Goal: Information Seeking & Learning: Learn about a topic

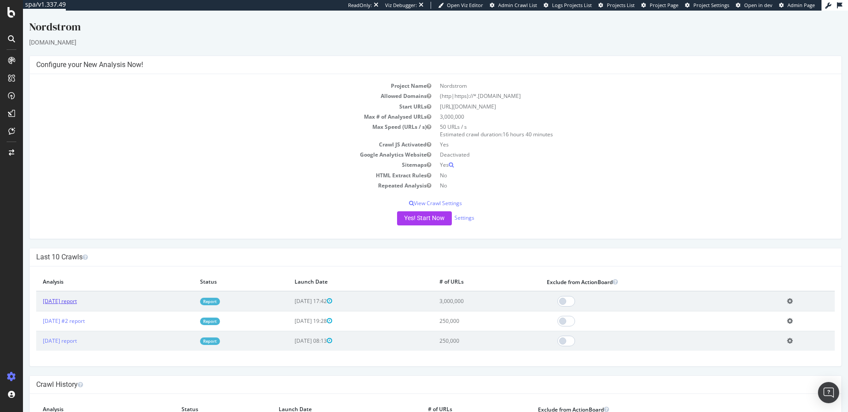
click at [77, 301] on link "2025 Sep. 26th report" at bounding box center [60, 302] width 34 height 8
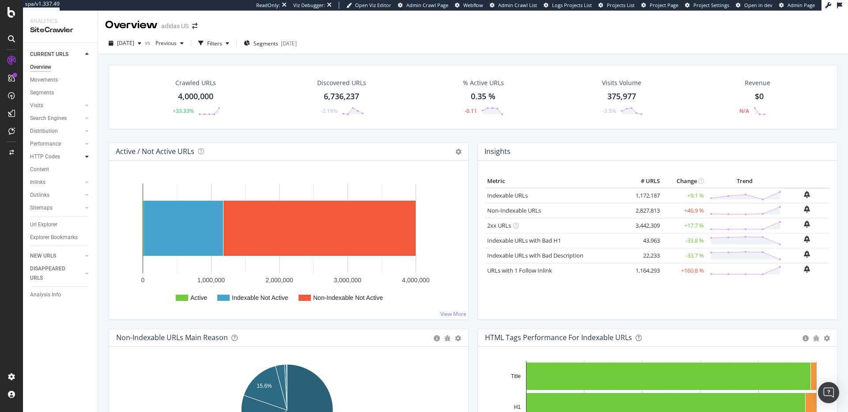
click at [86, 157] on icon at bounding box center [87, 156] width 4 height 5
click at [49, 118] on div "Search Engines" at bounding box center [48, 118] width 37 height 9
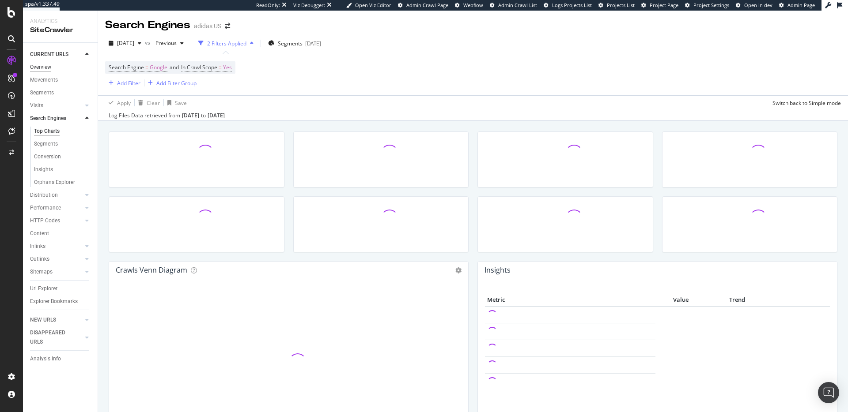
click at [47, 66] on div "Overview" at bounding box center [40, 67] width 21 height 9
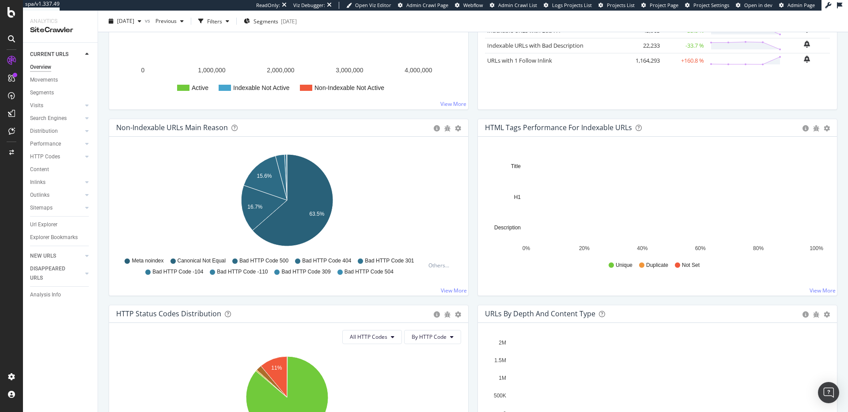
scroll to position [211, 0]
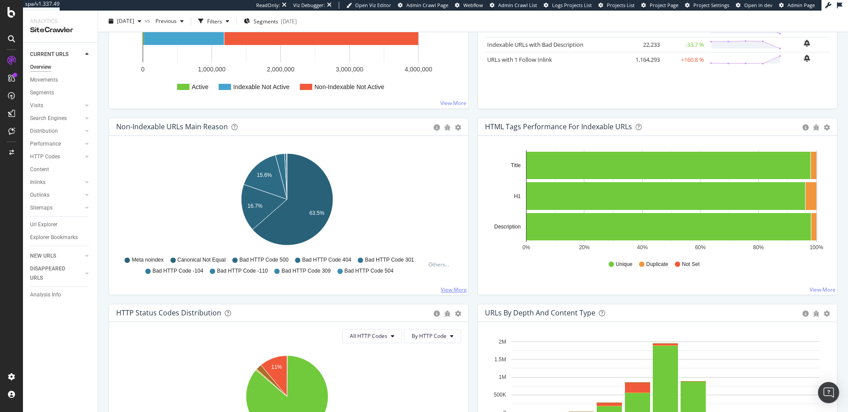
click at [446, 290] on link "View More" at bounding box center [454, 290] width 26 height 8
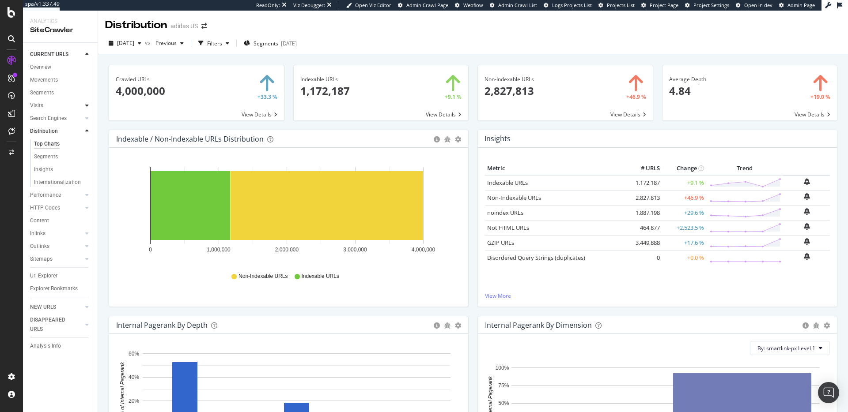
click at [87, 106] on icon at bounding box center [87, 105] width 4 height 5
click at [50, 68] on div "Overview" at bounding box center [40, 67] width 21 height 9
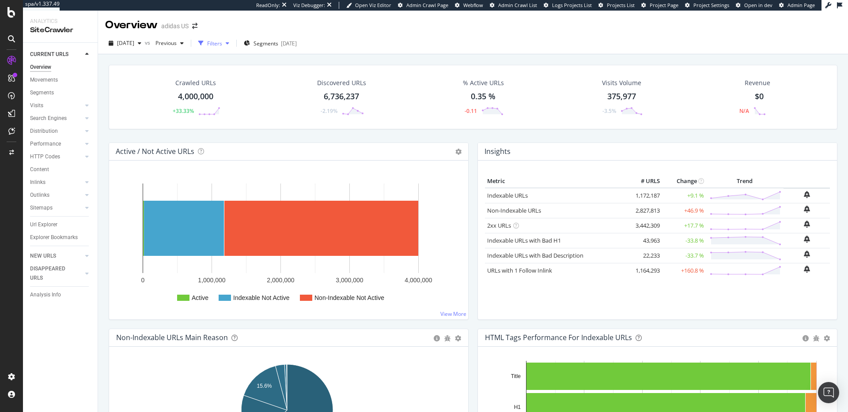
click at [222, 42] on div "Filters" at bounding box center [214, 44] width 15 height 8
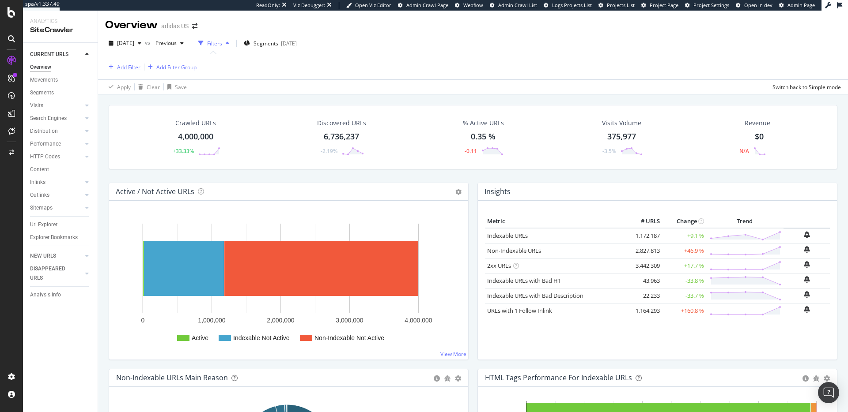
click at [131, 66] on div "Add Filter" at bounding box center [128, 68] width 23 height 8
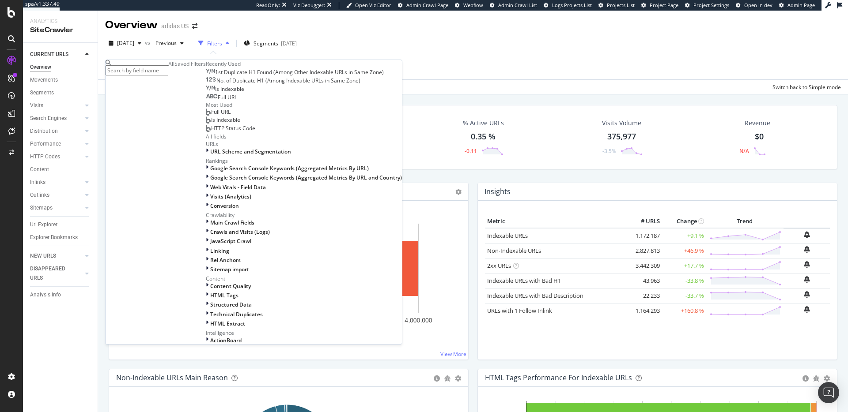
click at [162, 70] on input "text" at bounding box center [137, 70] width 63 height 10
type input "robots"
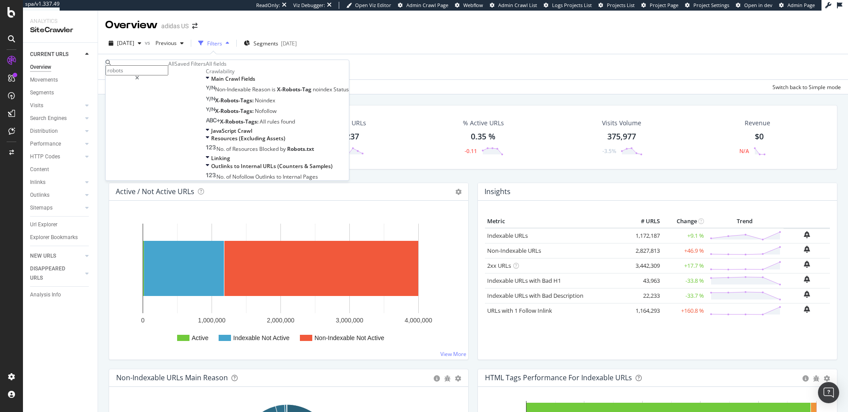
click at [313, 69] on div "Add Filter Add Filter Group" at bounding box center [472, 66] width 735 height 25
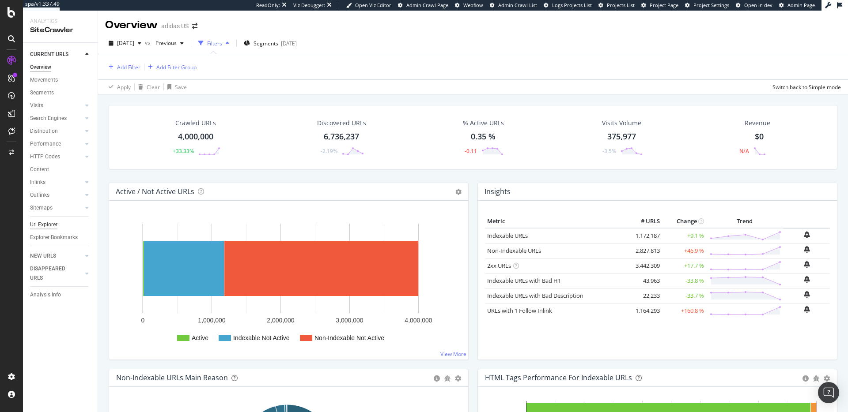
click at [45, 225] on div "Url Explorer" at bounding box center [43, 224] width 27 height 9
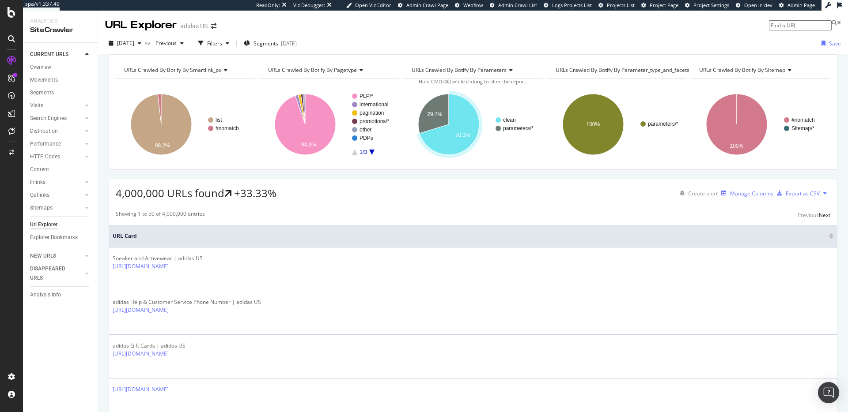
click at [733, 197] on div "Manage Columns" at bounding box center [751, 194] width 43 height 8
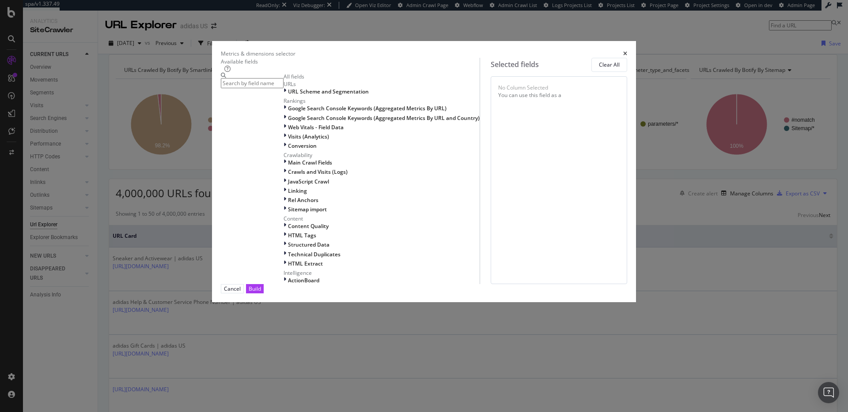
click at [283, 88] on input "modal" at bounding box center [252, 83] width 63 height 10
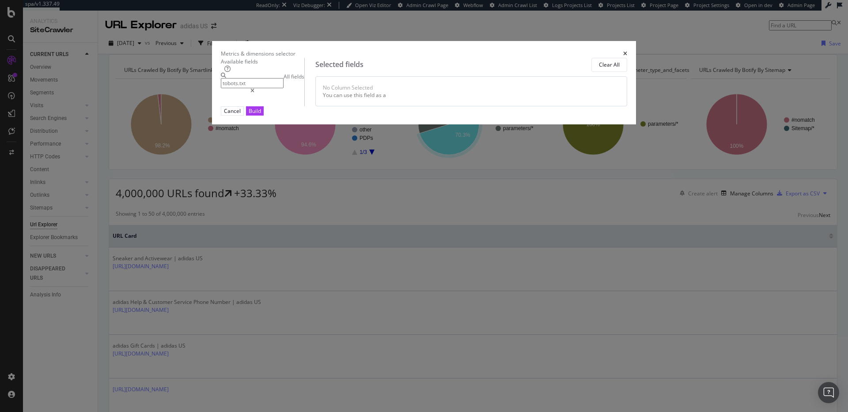
click at [255, 88] on input "tobots.txt" at bounding box center [252, 83] width 63 height 10
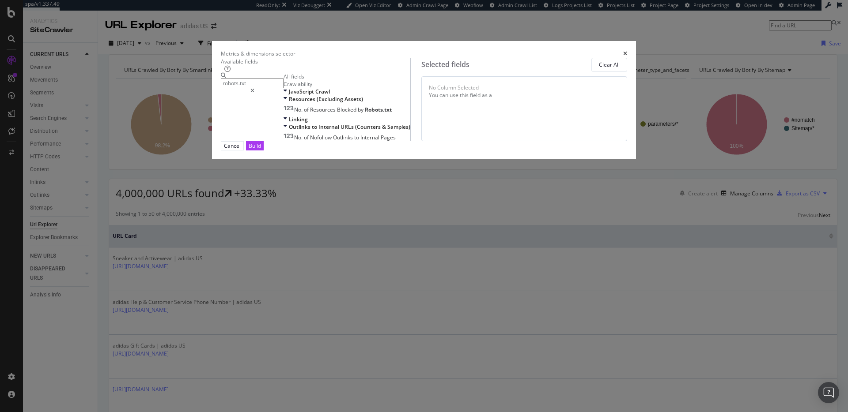
click at [282, 88] on input "robots.txt" at bounding box center [252, 83] width 63 height 10
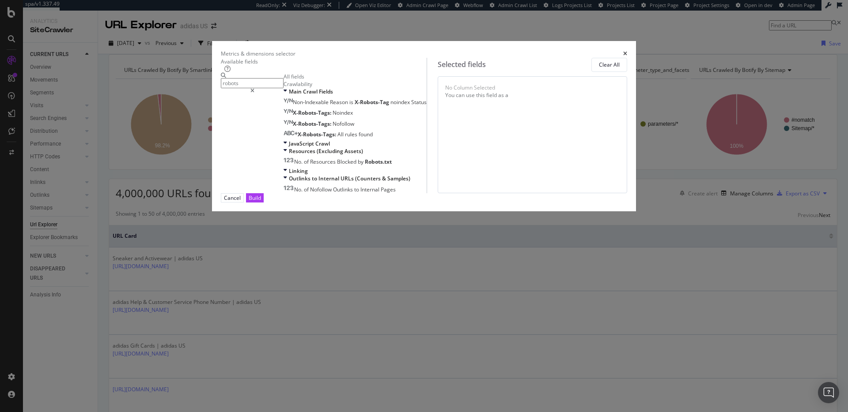
type input "robots"
click at [261, 202] on div "Build" at bounding box center [255, 198] width 12 height 8
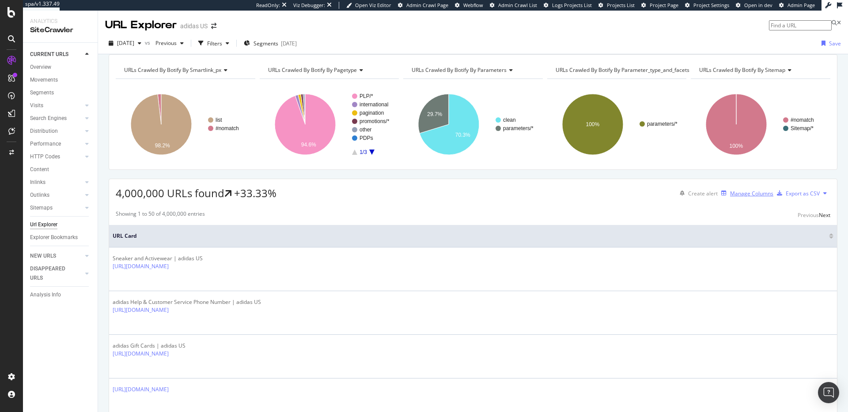
click at [730, 197] on div "Manage Columns" at bounding box center [751, 194] width 43 height 8
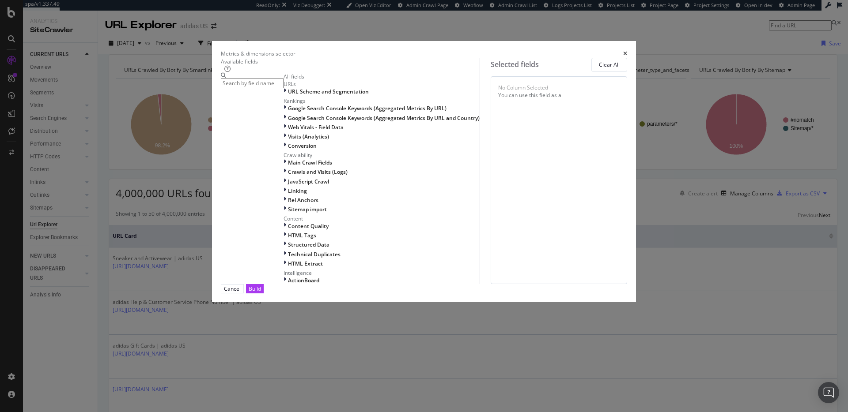
click at [283, 88] on input "modal" at bounding box center [252, 83] width 63 height 10
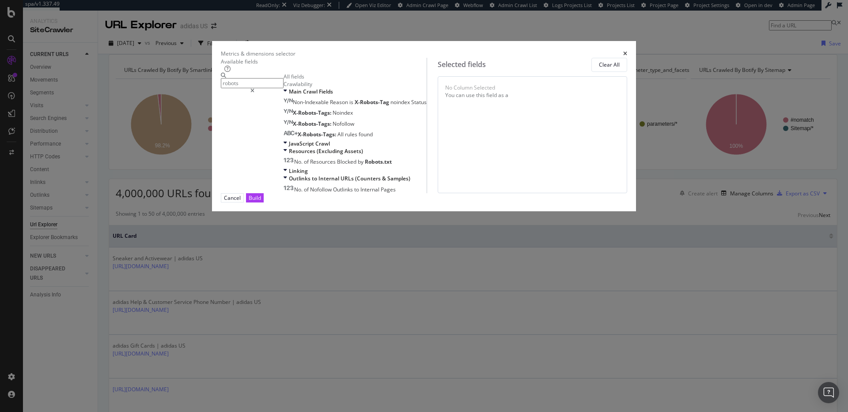
drag, startPoint x: 280, startPoint y: 97, endPoint x: 245, endPoint y: 98, distance: 35.4
click at [245, 94] on div "robots" at bounding box center [252, 83] width 63 height 21
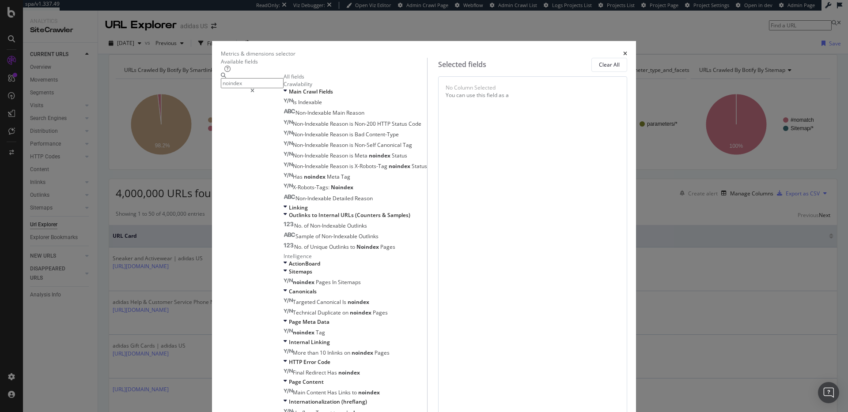
drag, startPoint x: 283, startPoint y: 99, endPoint x: 244, endPoint y: 97, distance: 38.9
click at [244, 94] on div "noindex" at bounding box center [252, 83] width 63 height 21
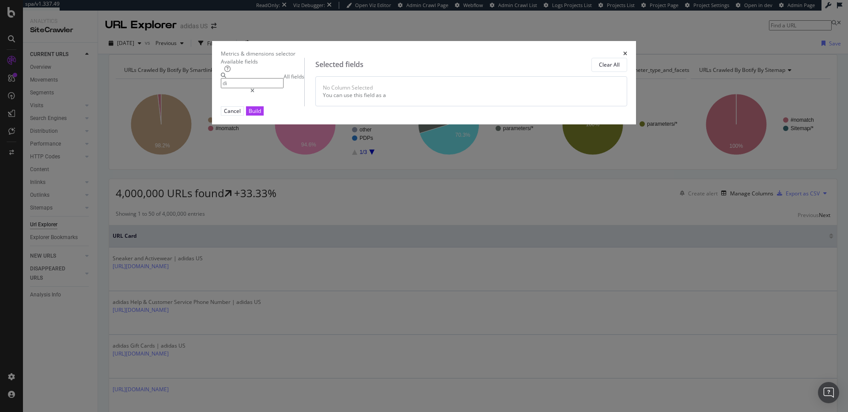
type input "d"
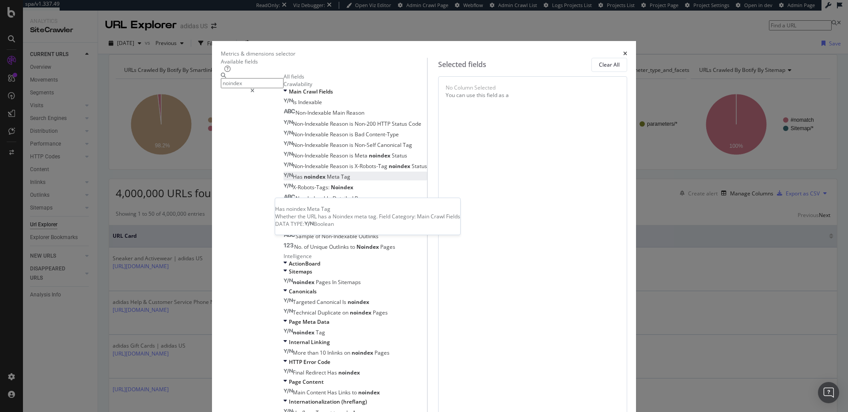
type input "noindex"
click at [327, 181] on span "Meta" at bounding box center [334, 177] width 14 height 8
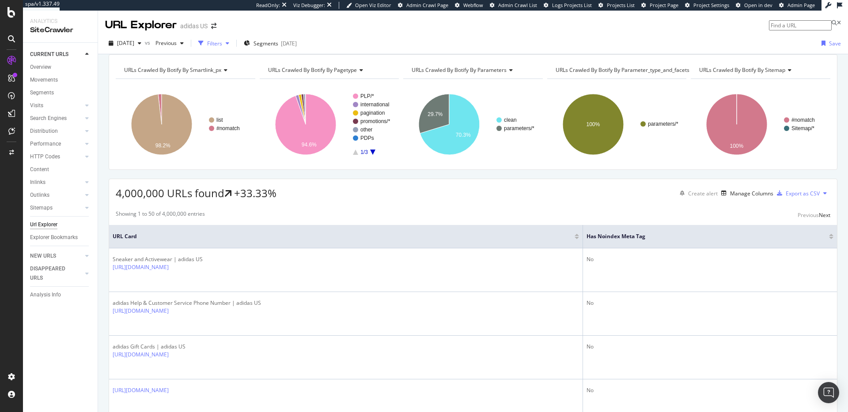
click at [222, 43] on div "Filters" at bounding box center [214, 44] width 15 height 8
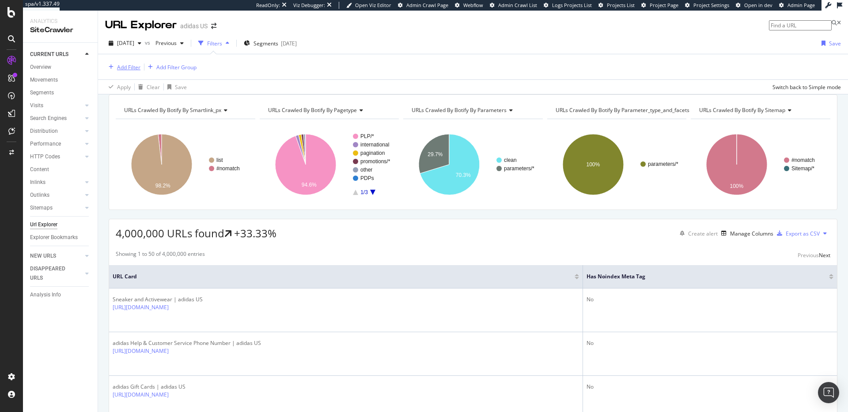
click at [134, 66] on div "Add Filter" at bounding box center [128, 68] width 23 height 8
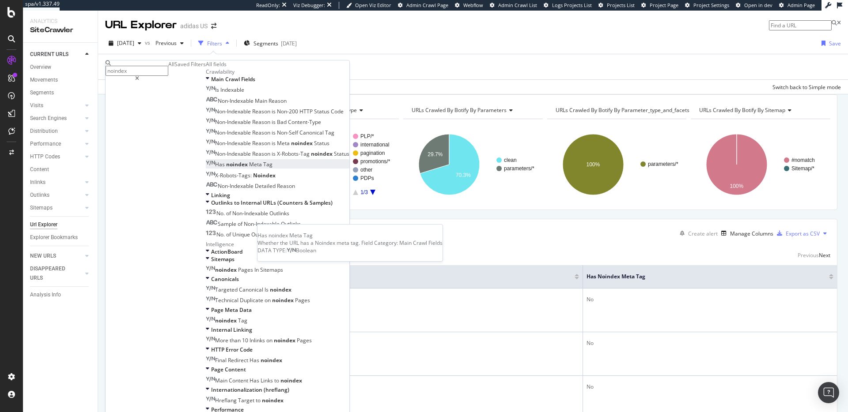
type input "noindex"
click at [226, 168] on span "noindex" at bounding box center [237, 165] width 23 height 8
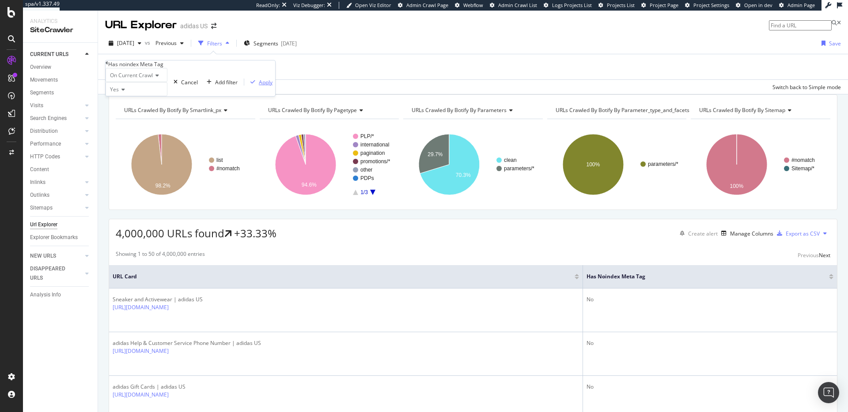
click at [259, 86] on div "Apply" at bounding box center [266, 83] width 14 height 8
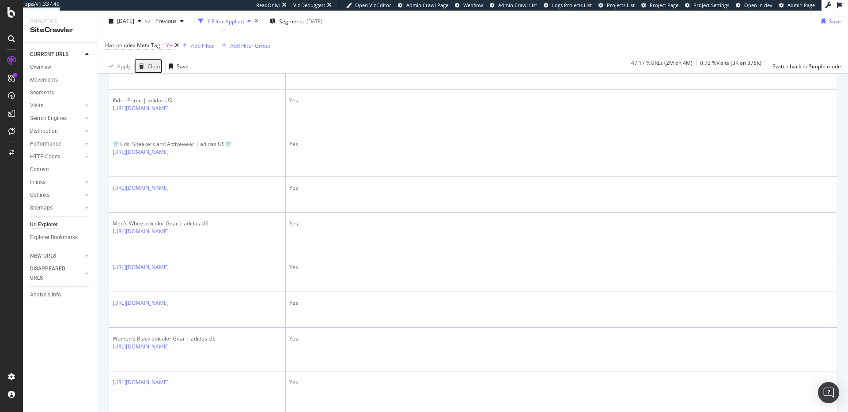
scroll to position [331, 0]
click at [162, 45] on span "=" at bounding box center [163, 45] width 3 height 8
click at [122, 69] on icon at bounding box center [122, 66] width 6 height 5
click at [127, 91] on div "No" at bounding box center [136, 86] width 61 height 9
click at [259, 63] on div "Apply" at bounding box center [266, 59] width 14 height 8
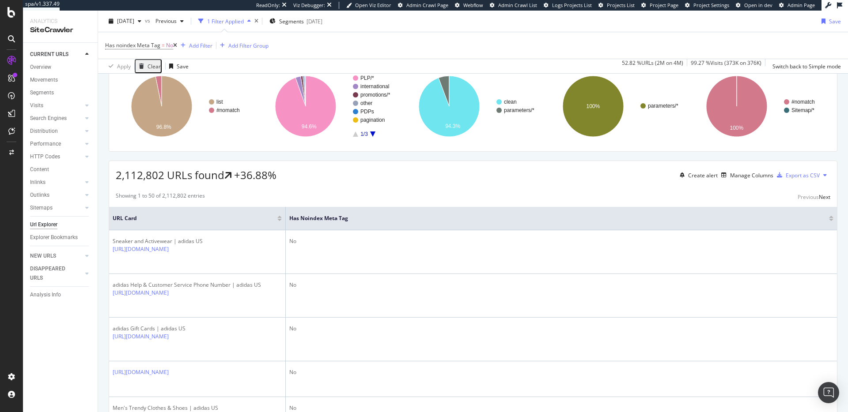
scroll to position [64, 0]
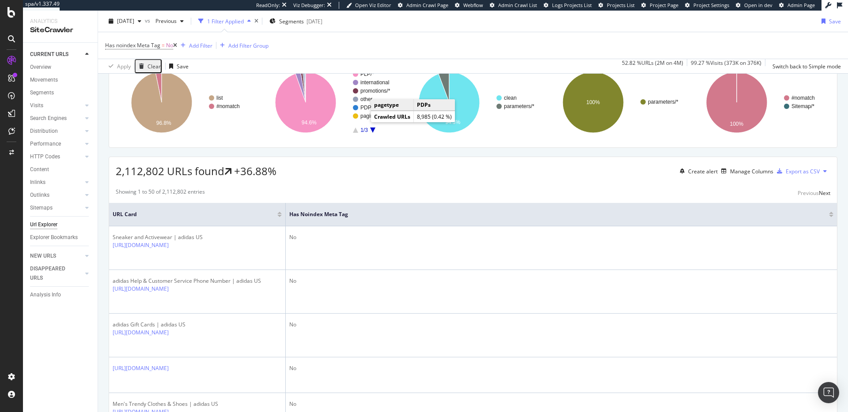
click at [361, 111] on text "PDPs" at bounding box center [367, 108] width 14 height 6
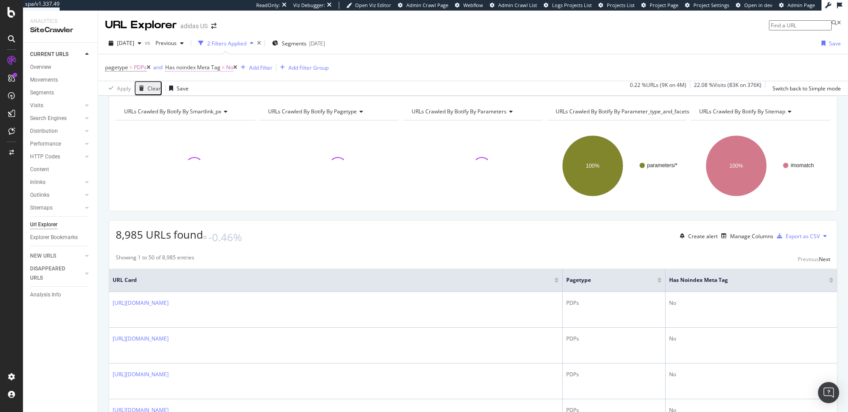
click at [229, 69] on span "No" at bounding box center [229, 67] width 7 height 12
click at [181, 92] on span "No" at bounding box center [176, 89] width 7 height 8
click at [181, 104] on span "Yes" at bounding box center [176, 100] width 9 height 8
click at [322, 85] on div "Apply" at bounding box center [329, 82] width 14 height 8
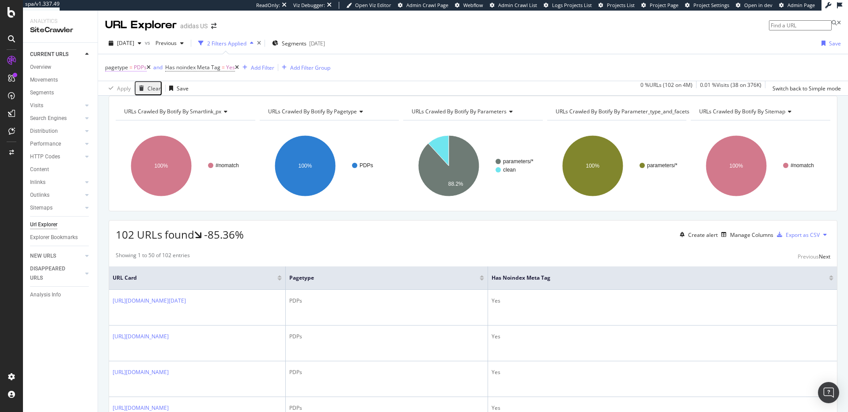
click at [115, 69] on span "pagetype" at bounding box center [116, 68] width 23 height 8
click at [131, 109] on div at bounding box center [137, 102] width 62 height 14
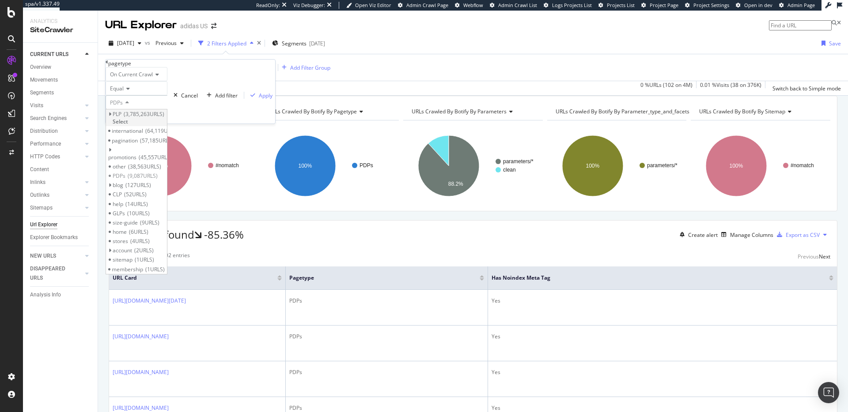
click at [132, 118] on div "PLP 3,785,263 URLS" at bounding box center [139, 114] width 52 height 8
click at [146, 118] on span "3,785,263 URLS" at bounding box center [144, 114] width 41 height 8
click at [121, 118] on span "PLP" at bounding box center [117, 114] width 9 height 8
click at [128, 125] on span "Select" at bounding box center [120, 122] width 15 height 8
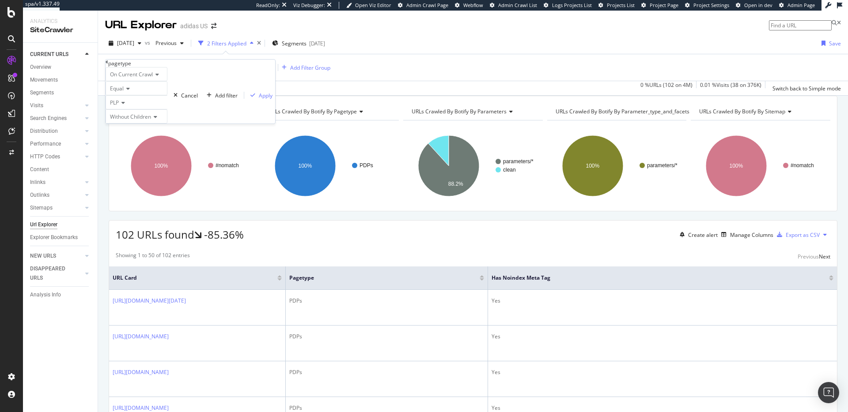
click at [157, 120] on icon at bounding box center [154, 116] width 6 height 5
click at [259, 99] on div "Apply" at bounding box center [266, 96] width 14 height 8
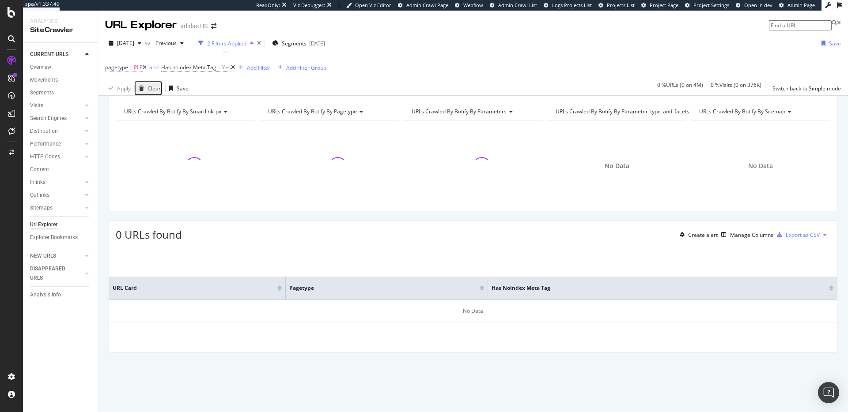
click at [121, 68] on span "pagetype" at bounding box center [116, 68] width 23 height 8
click at [384, 64] on div "pagetype = PLP and Has noindex Meta Tag = Yes Add Filter Add Filter Group" at bounding box center [472, 67] width 735 height 26
click at [267, 68] on div "Add Filter" at bounding box center [258, 68] width 23 height 8
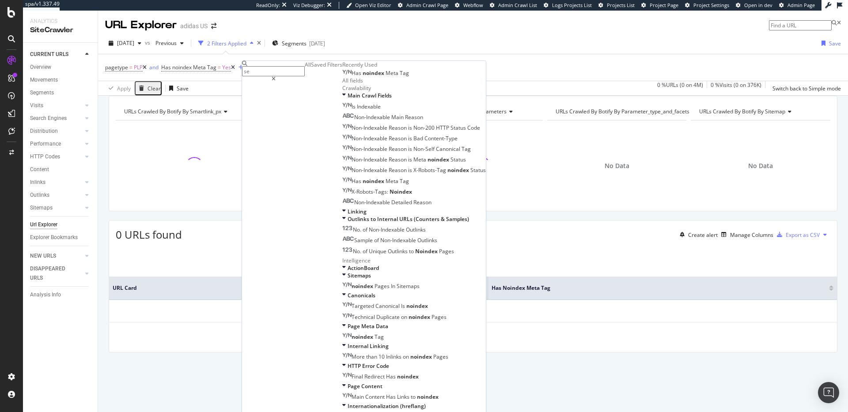
type input "seg"
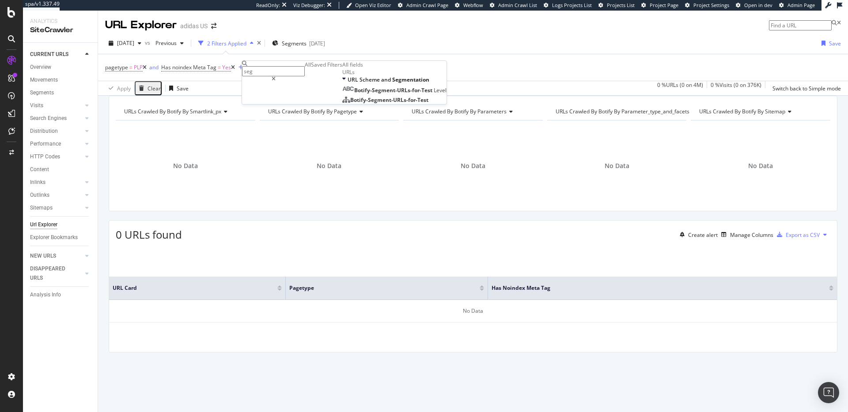
drag, startPoint x: 275, startPoint y: 73, endPoint x: 257, endPoint y: 72, distance: 18.1
click at [257, 72] on input "seg" at bounding box center [273, 71] width 63 height 10
click at [450, 60] on div "pagetype = PLP and Has noindex Meta Tag = Yes Add Filter Add Filter Group" at bounding box center [472, 67] width 735 height 26
click at [235, 68] on icon at bounding box center [233, 67] width 4 height 5
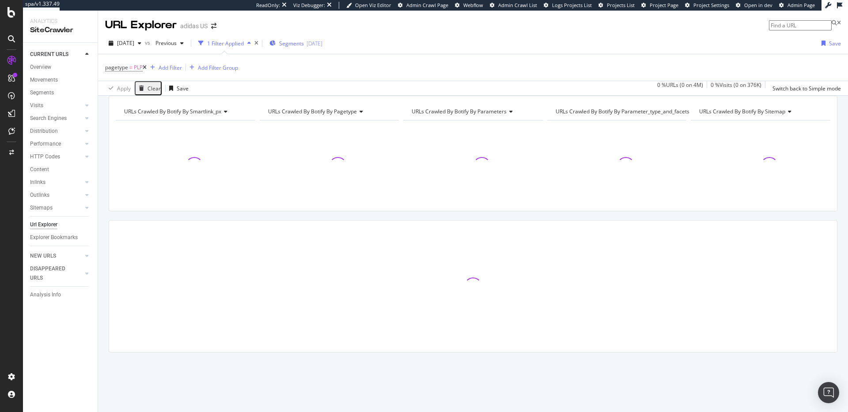
click at [304, 42] on span "Segments" at bounding box center [291, 44] width 25 height 8
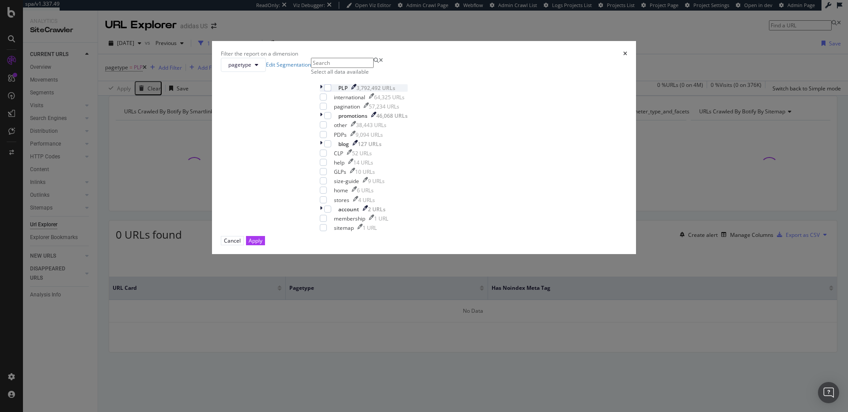
click at [322, 92] on icon "modal" at bounding box center [321, 88] width 3 height 8
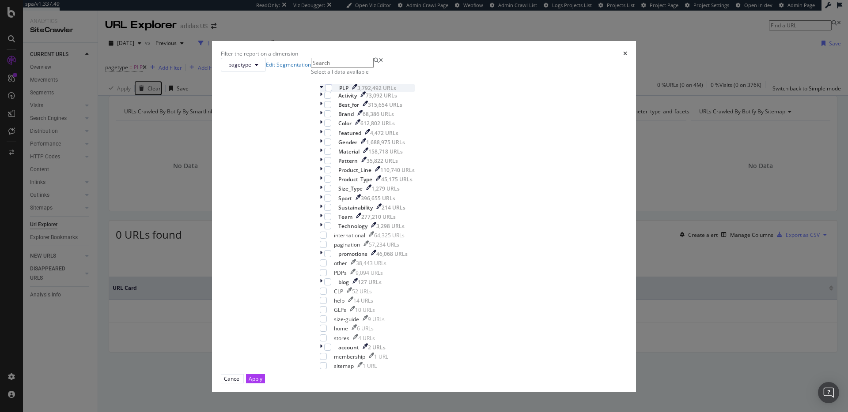
click at [323, 92] on icon "modal" at bounding box center [322, 88] width 4 height 8
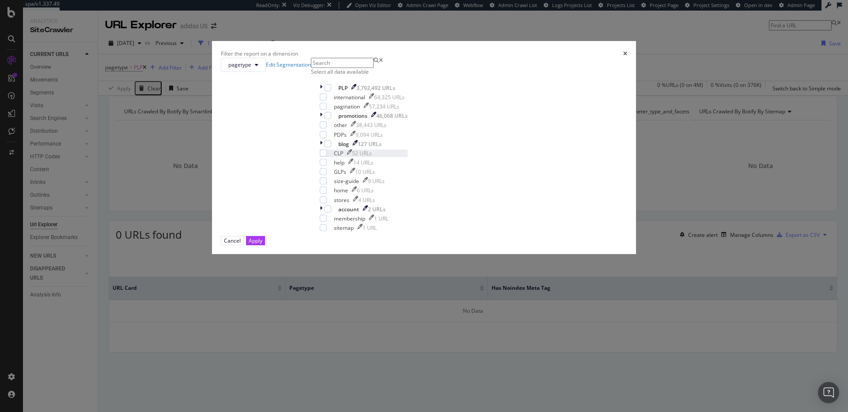
scroll to position [7, 0]
click at [258, 68] on icon "modal" at bounding box center [257, 64] width 4 height 5
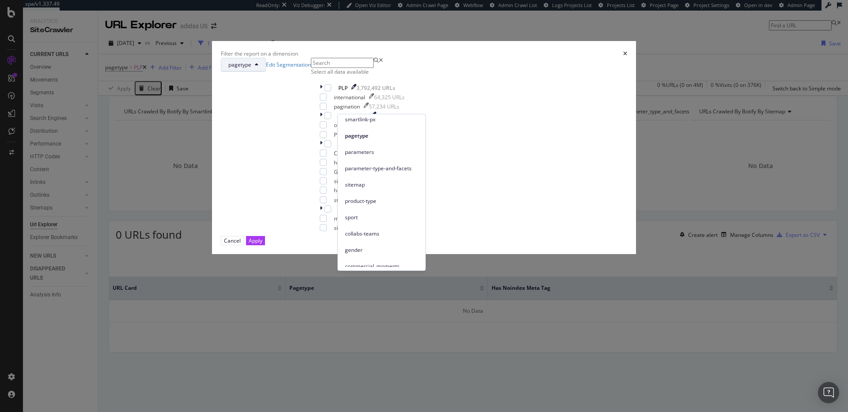
scroll to position [23, 0]
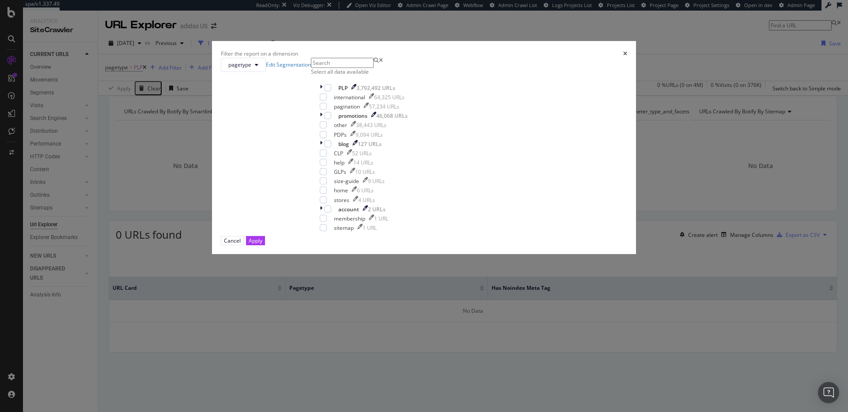
click at [486, 35] on div "Filter the report on a dimension pagetype Edit Segmentation Select all data ava…" at bounding box center [424, 206] width 848 height 412
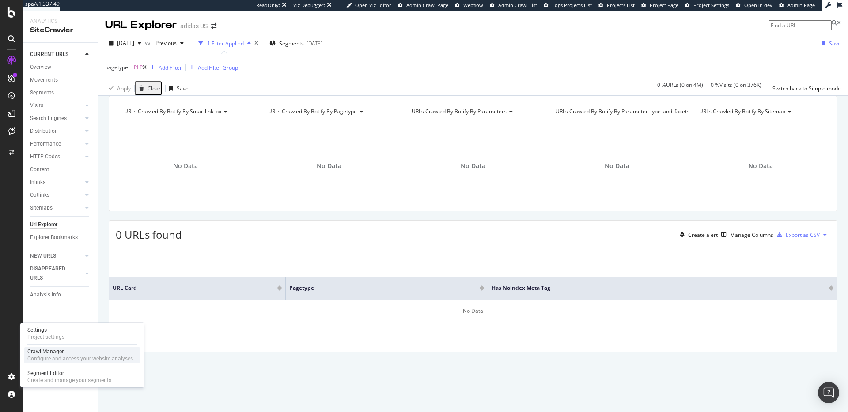
click at [53, 357] on div "Configure and access your website analyses" at bounding box center [80, 358] width 106 height 7
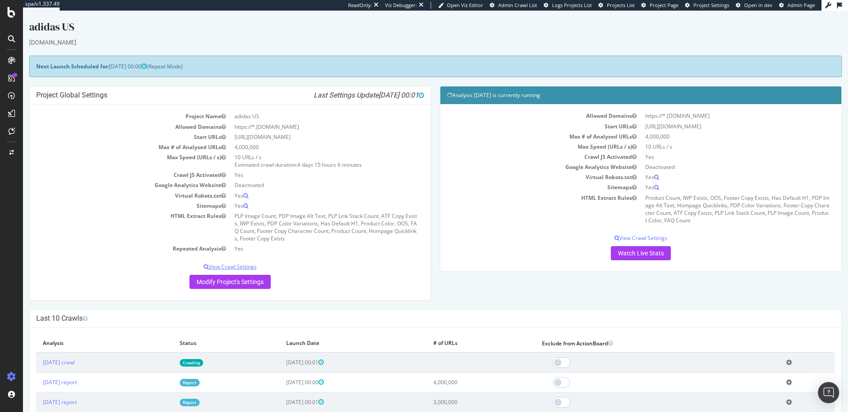
click at [231, 266] on p "View Crawl Settings" at bounding box center [230, 267] width 388 height 8
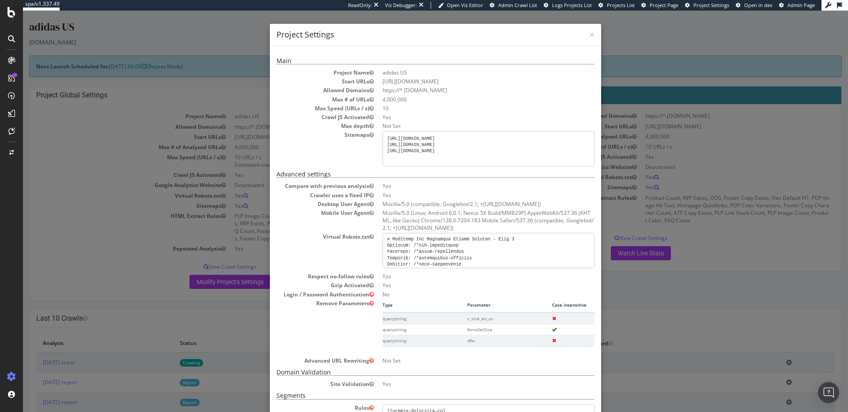
scroll to position [781, 0]
click at [589, 35] on span "×" at bounding box center [591, 34] width 5 height 12
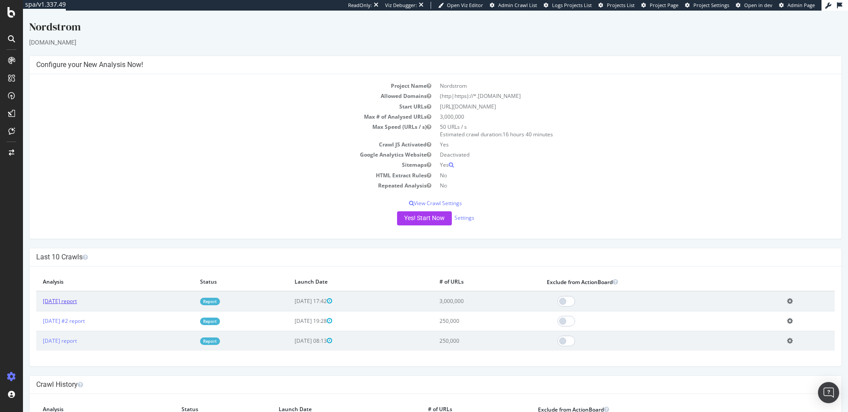
click at [55, 301] on link "[DATE] report" at bounding box center [60, 302] width 34 height 8
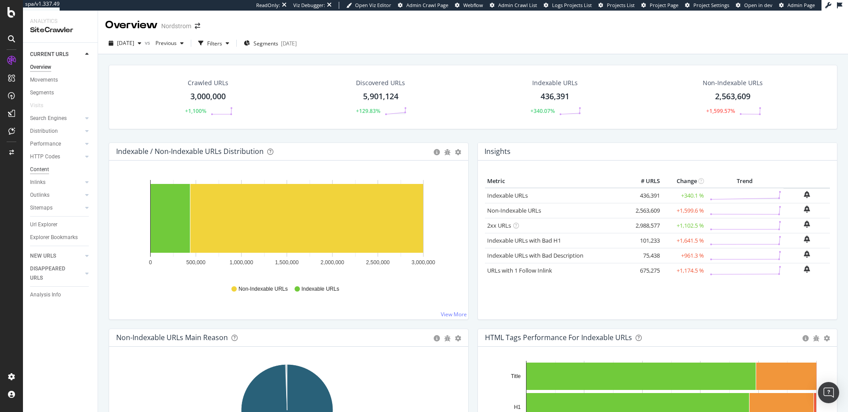
click at [49, 169] on div "Content" at bounding box center [39, 169] width 19 height 9
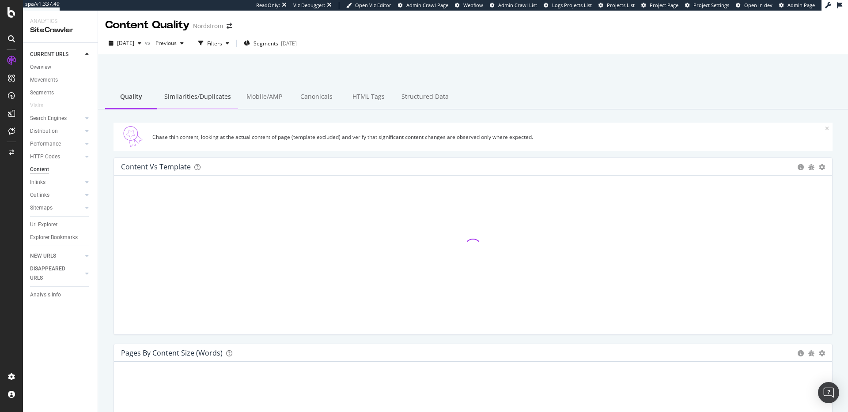
click at [208, 97] on div "Similarities/Duplicates" at bounding box center [197, 97] width 81 height 24
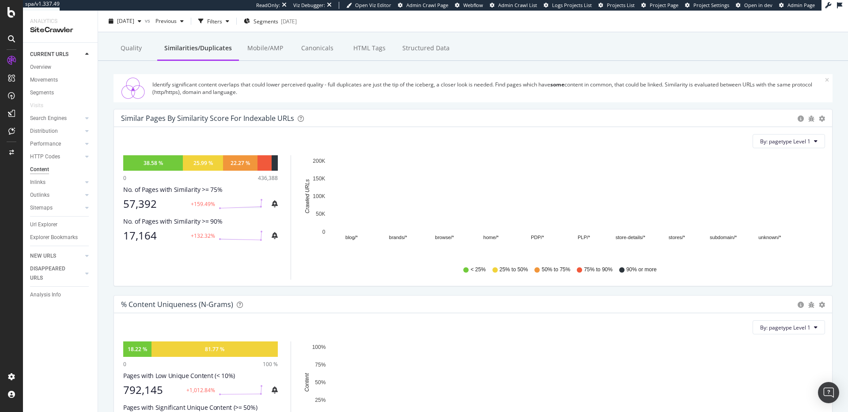
scroll to position [57, 0]
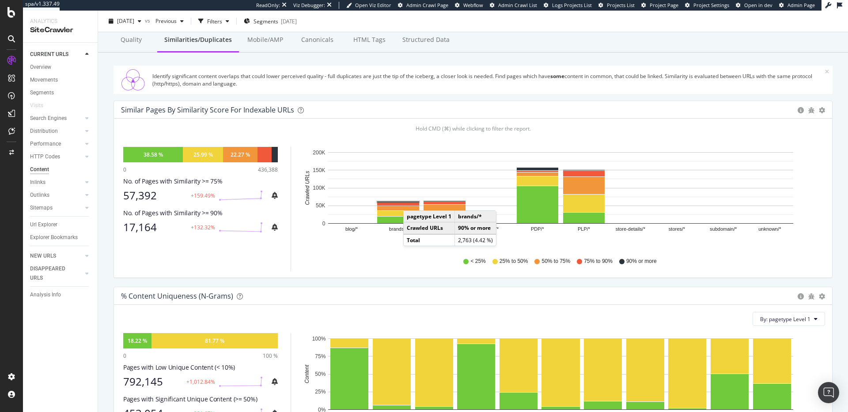
click at [412, 202] on rect "A chart." at bounding box center [398, 202] width 42 height 1
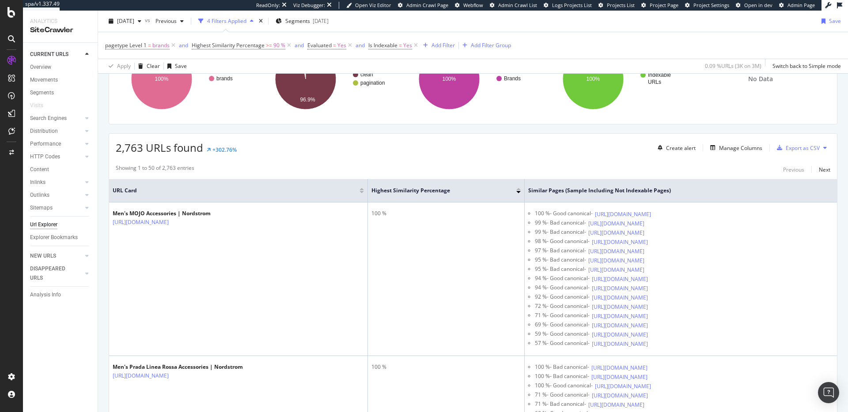
scroll to position [98, 0]
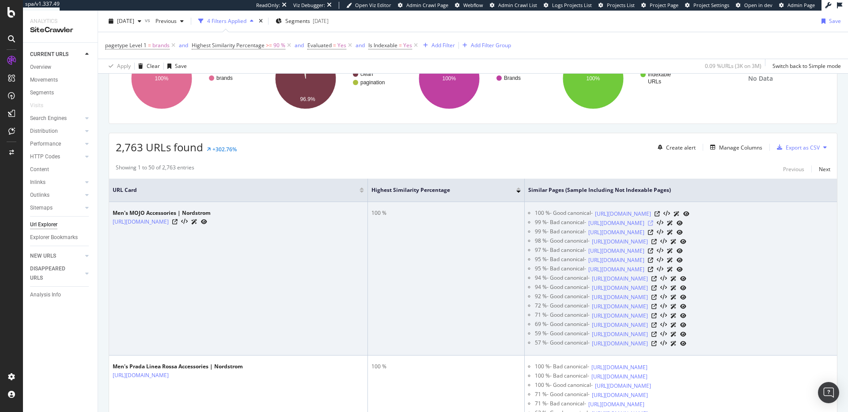
click at [653, 226] on icon at bounding box center [650, 223] width 5 height 5
click at [659, 213] on icon at bounding box center [656, 213] width 5 height 5
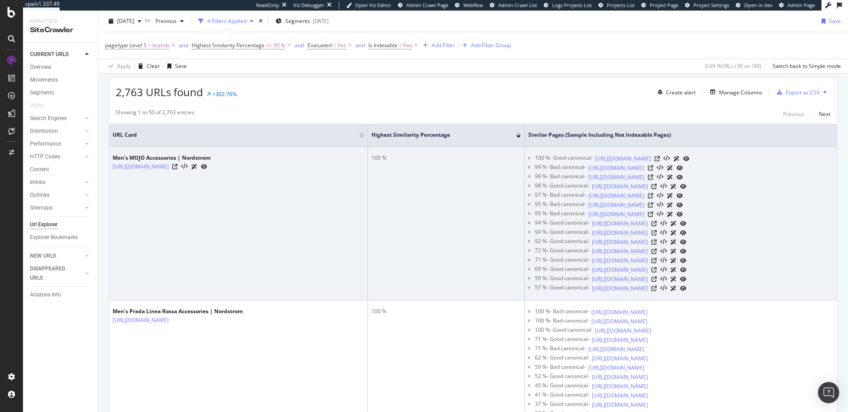
scroll to position [154, 0]
click at [644, 219] on link "https://www.nordstrom.com/brands/mojo--25339/women/handbags?breadcrumb=Home%2FB…" at bounding box center [616, 214] width 56 height 9
click at [653, 217] on icon at bounding box center [650, 213] width 5 height 5
click at [656, 263] on icon at bounding box center [653, 260] width 5 height 5
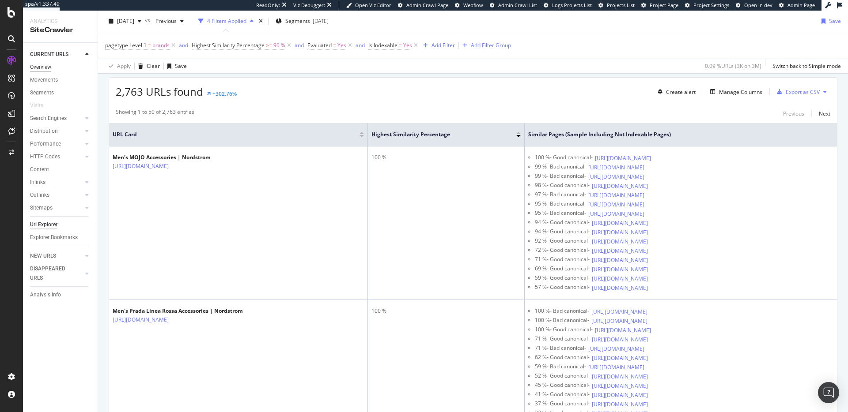
click at [45, 70] on div "Overview" at bounding box center [40, 67] width 21 height 9
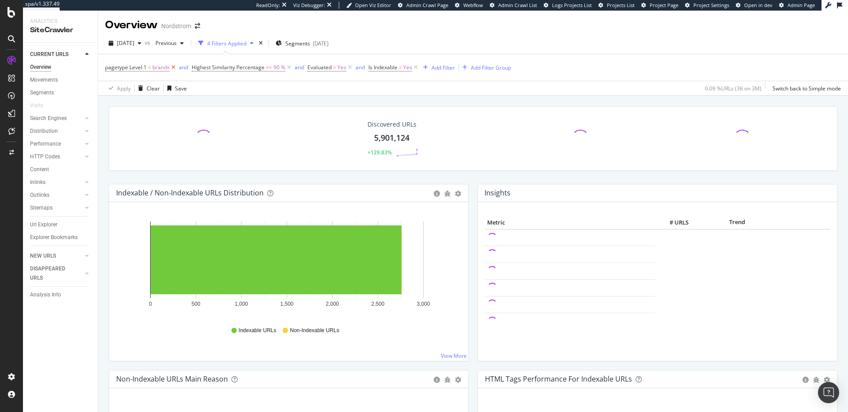
click at [175, 66] on icon at bounding box center [174, 67] width 8 height 9
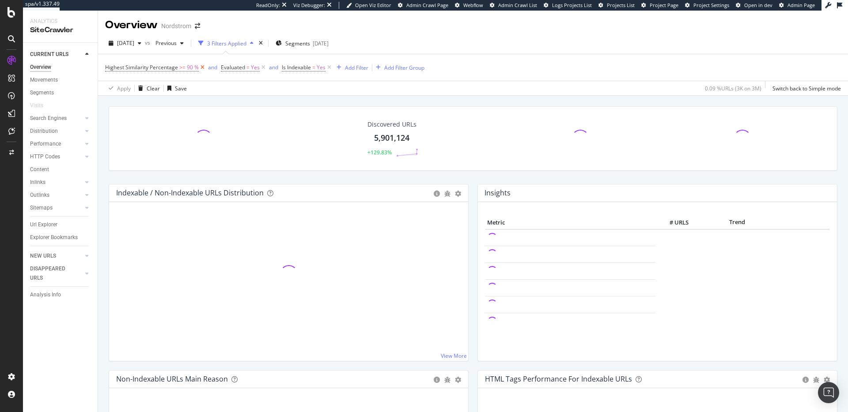
click at [203, 66] on icon at bounding box center [203, 67] width 8 height 9
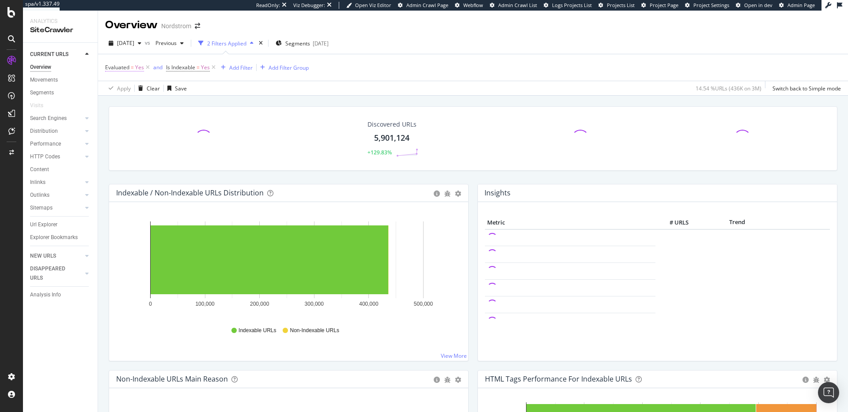
click at [117, 68] on span "Evaluated" at bounding box center [117, 68] width 24 height 8
click at [364, 73] on div "Evaluated = Yes and Is Indexable = Yes Add Filter Add Filter Group" at bounding box center [472, 67] width 735 height 26
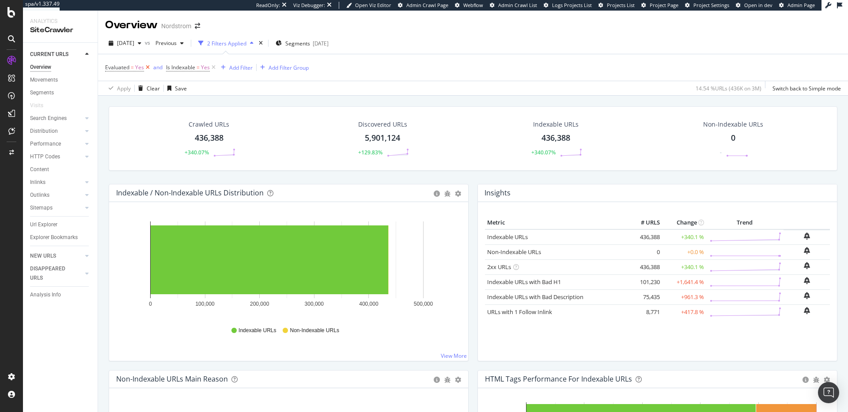
click at [148, 67] on icon at bounding box center [148, 67] width 8 height 9
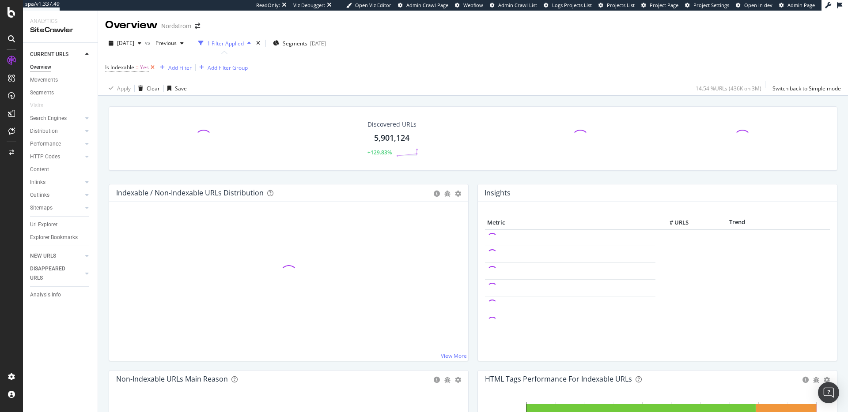
click at [154, 68] on icon at bounding box center [153, 67] width 8 height 9
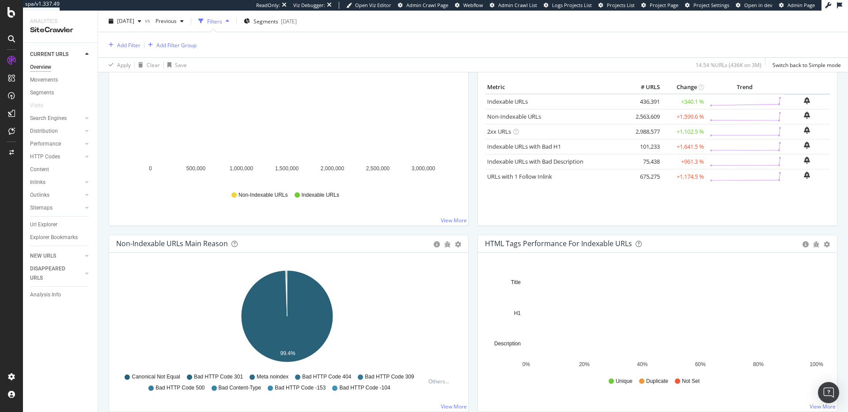
scroll to position [118, 0]
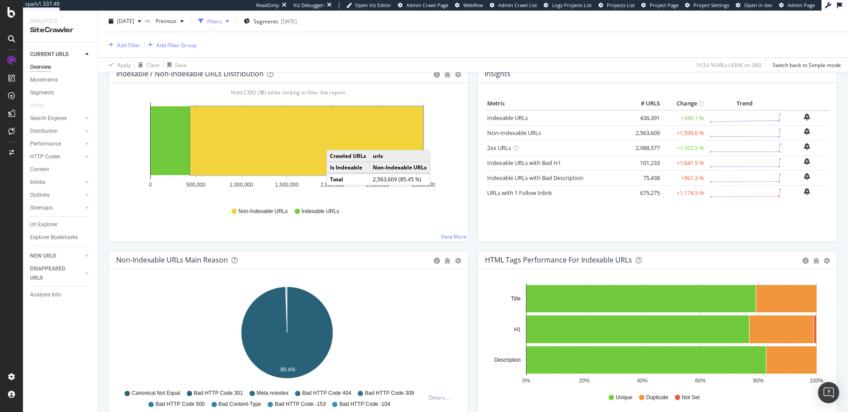
click at [321, 146] on rect "A chart." at bounding box center [306, 140] width 233 height 69
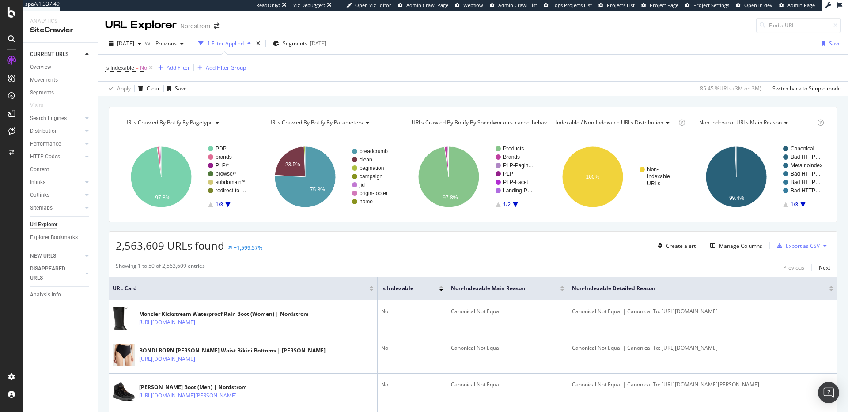
click at [329, 122] on span "URLs Crawled By Botify By parameters" at bounding box center [315, 123] width 95 height 8
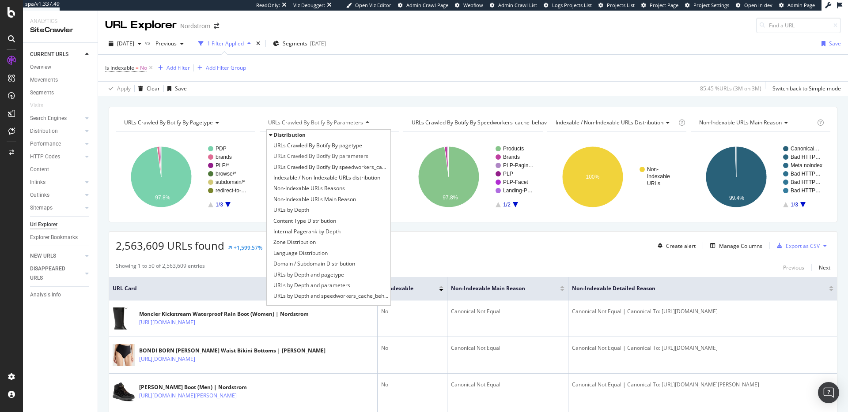
click at [329, 122] on span "URLs Crawled By Botify By parameters" at bounding box center [315, 123] width 95 height 8
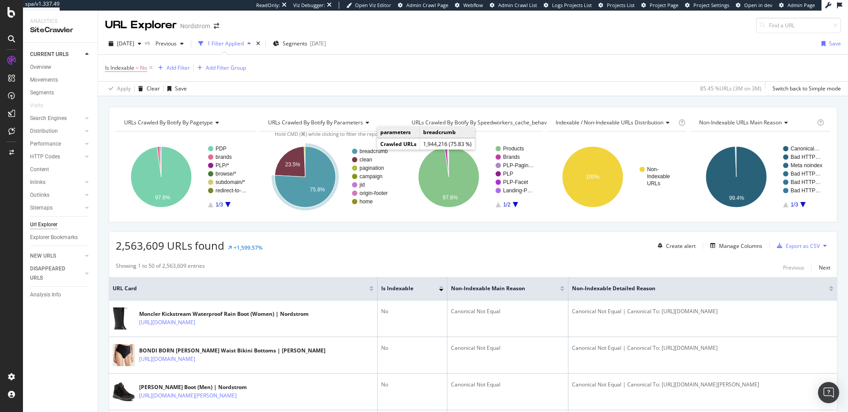
click at [368, 151] on text "breadcrumb" at bounding box center [373, 151] width 28 height 6
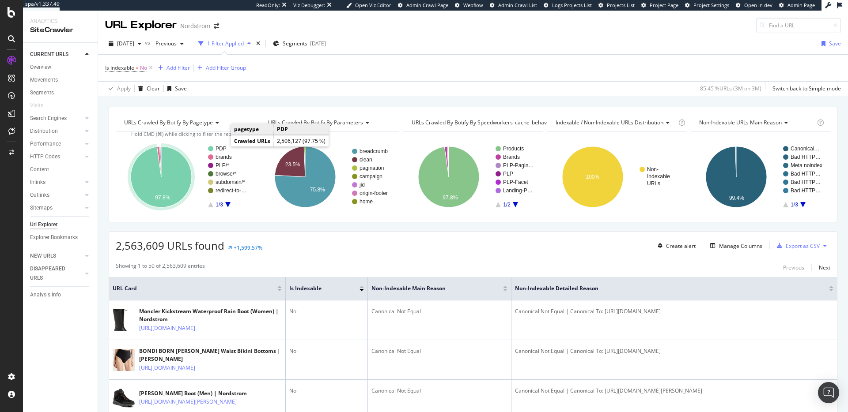
click at [221, 147] on text "PDP" at bounding box center [220, 149] width 11 height 6
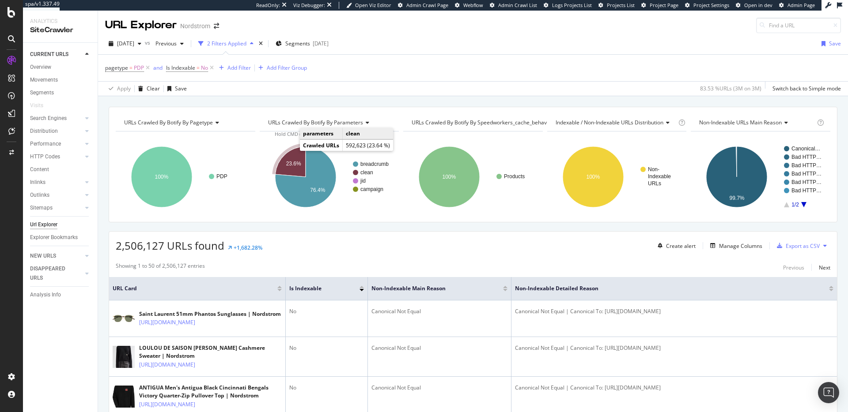
click at [295, 158] on icon "A chart." at bounding box center [290, 162] width 30 height 30
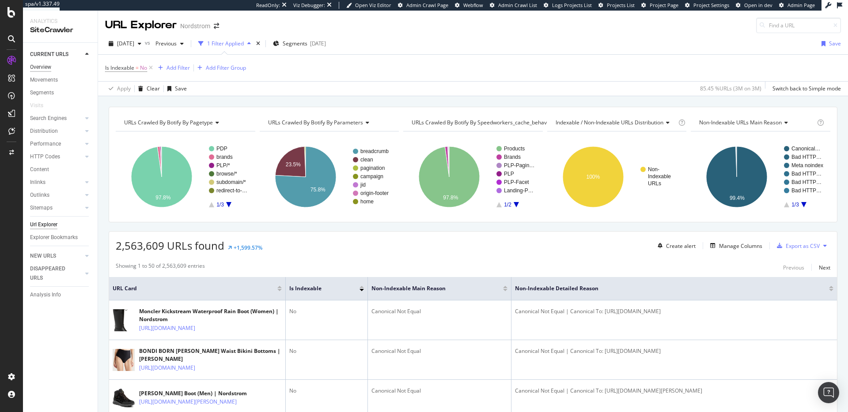
click at [37, 65] on div "Overview" at bounding box center [40, 67] width 21 height 9
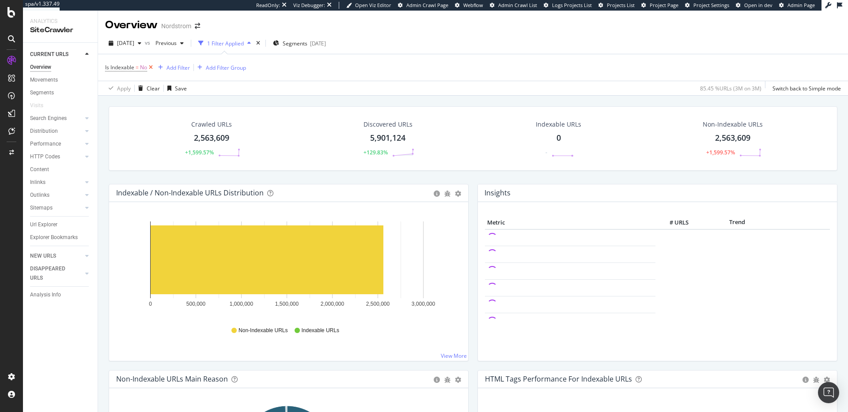
click at [153, 67] on icon at bounding box center [151, 67] width 8 height 9
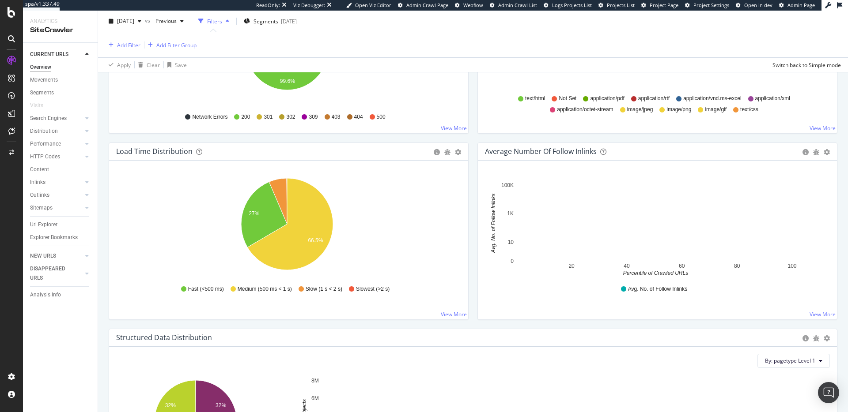
scroll to position [616, 0]
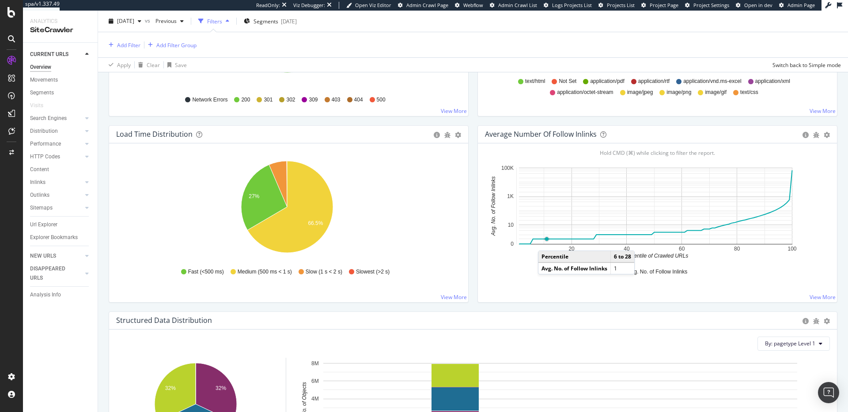
click at [543, 242] on rect "A chart." at bounding box center [655, 206] width 273 height 77
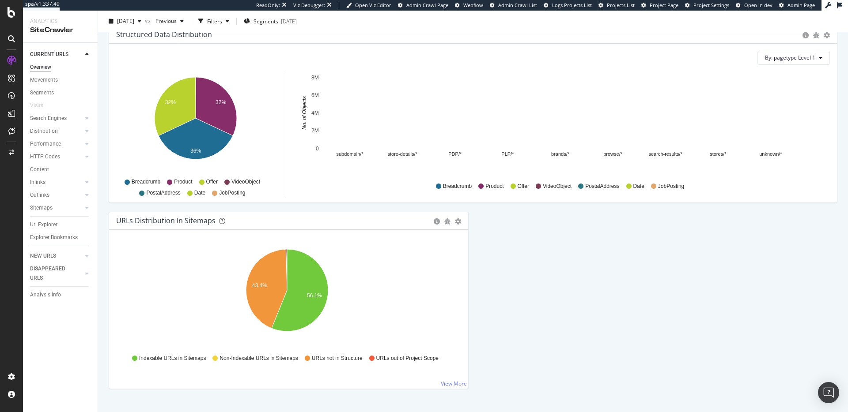
scroll to position [813, 0]
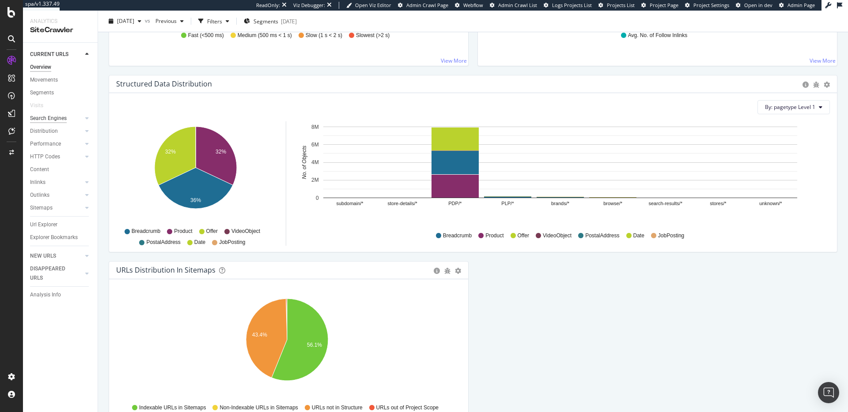
click at [59, 119] on div "Search Engines" at bounding box center [48, 118] width 37 height 9
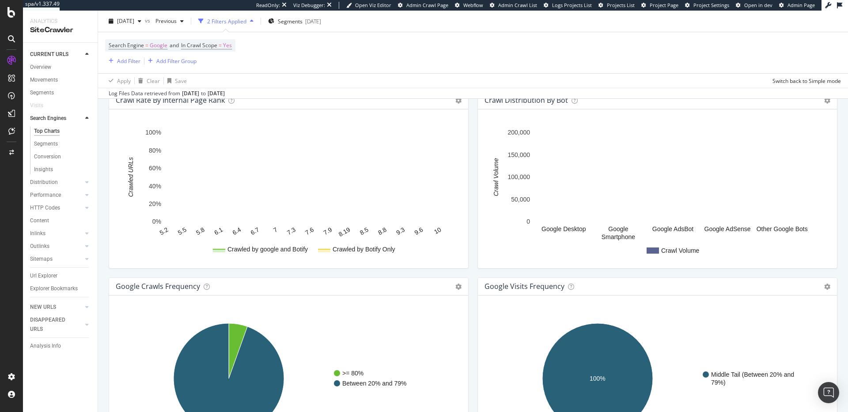
scroll to position [840, 0]
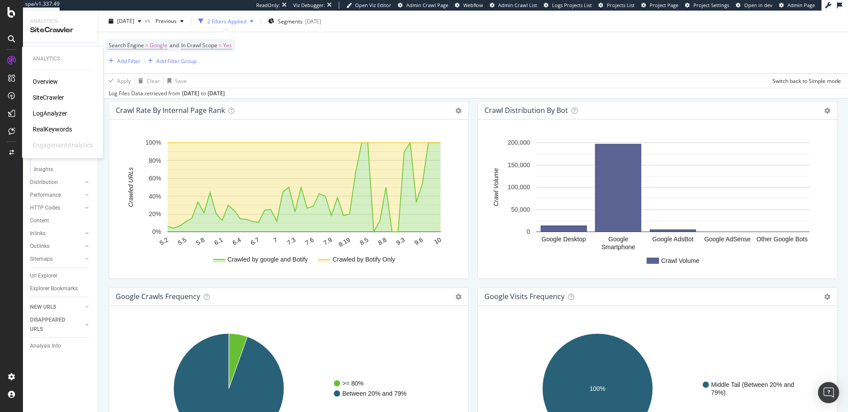
click at [55, 113] on div "LogAnalyzer" at bounding box center [50, 113] width 34 height 9
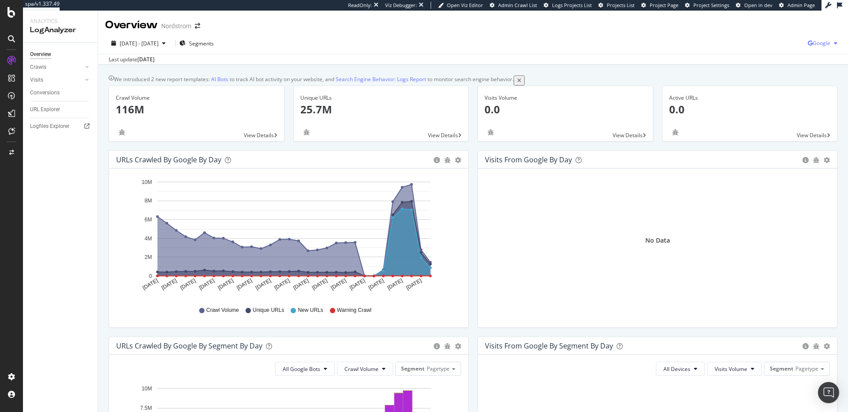
click at [814, 45] on span "Google" at bounding box center [821, 43] width 18 height 8
click at [761, 39] on div "Bing" at bounding box center [763, 35] width 61 height 13
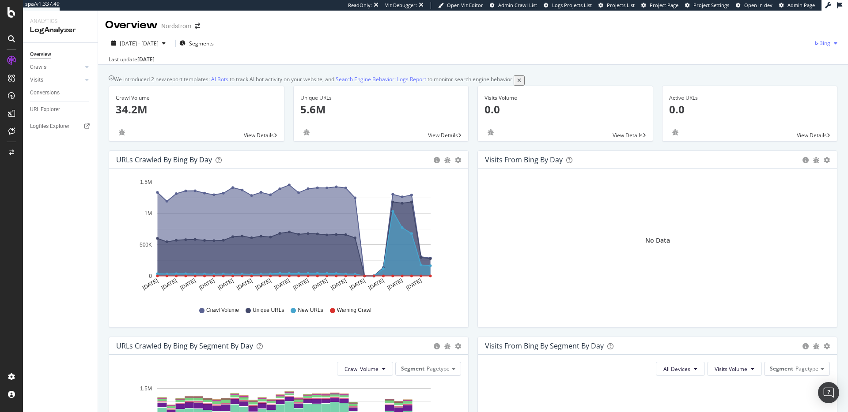
click at [820, 41] on span "Bing" at bounding box center [824, 43] width 11 height 8
click at [774, 57] on div "OpenAI" at bounding box center [769, 51] width 61 height 13
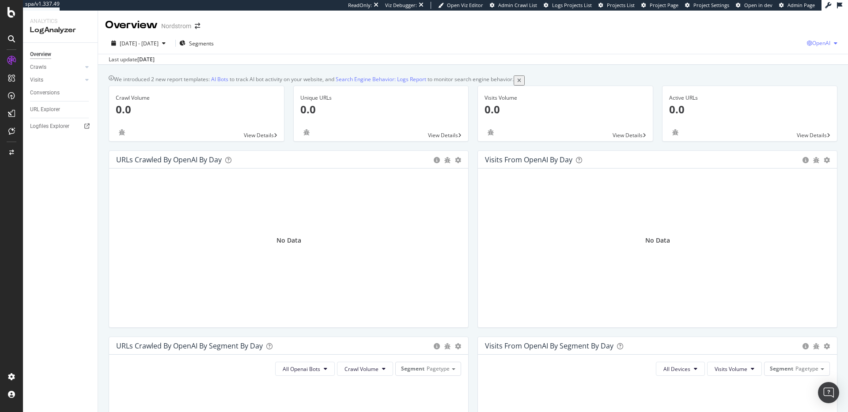
click at [813, 43] on span "OpenAI" at bounding box center [821, 43] width 18 height 8
click at [779, 68] on span "Other AI Bots" at bounding box center [769, 68] width 33 height 8
click at [801, 45] on span "Other AI Bots" at bounding box center [813, 43] width 33 height 8
click at [803, 63] on span "Google" at bounding box center [816, 61] width 34 height 8
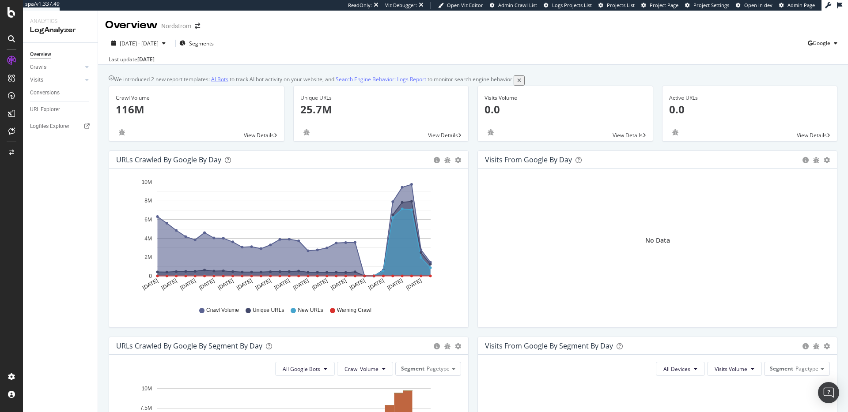
click at [227, 80] on link "AI Bots" at bounding box center [219, 79] width 17 height 8
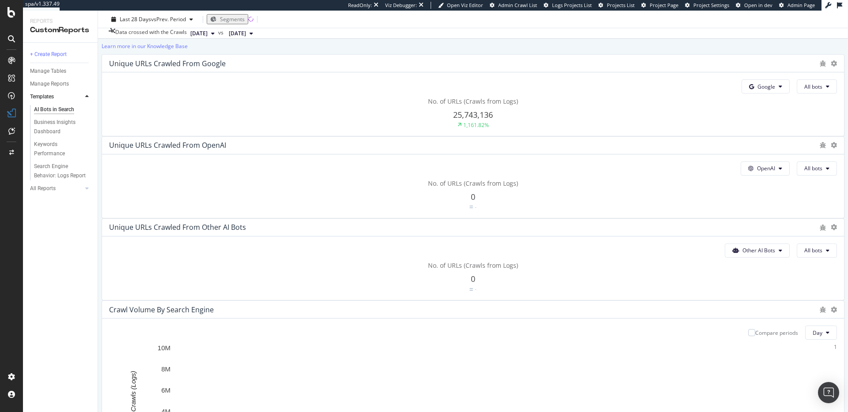
scroll to position [120, 0]
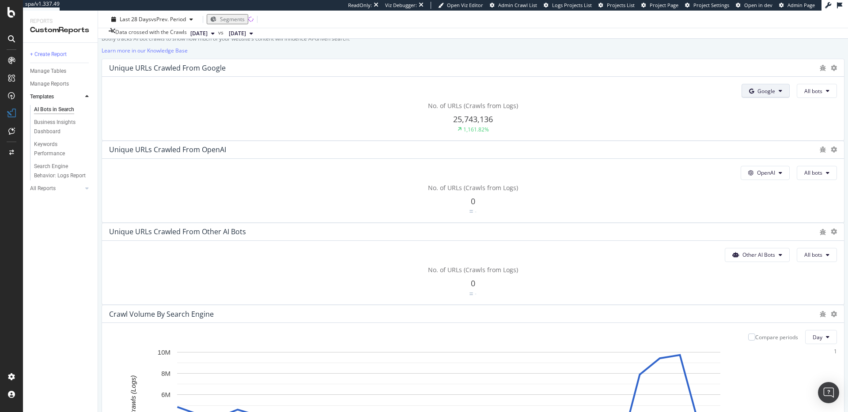
click at [741, 98] on button "Google" at bounding box center [765, 91] width 48 height 14
click at [796, 98] on button "All bots" at bounding box center [816, 91] width 40 height 14
click at [804, 251] on span "All bots" at bounding box center [813, 255] width 18 height 8
click at [804, 177] on span "All bots" at bounding box center [813, 173] width 18 height 8
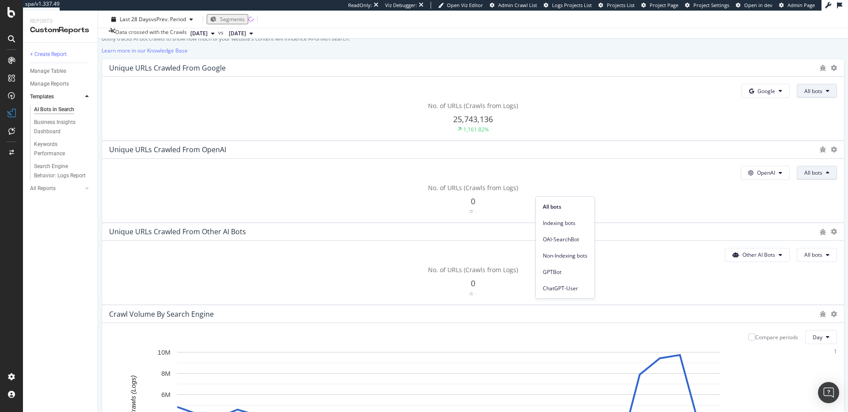
click at [804, 95] on span "All bots" at bounding box center [813, 91] width 18 height 8
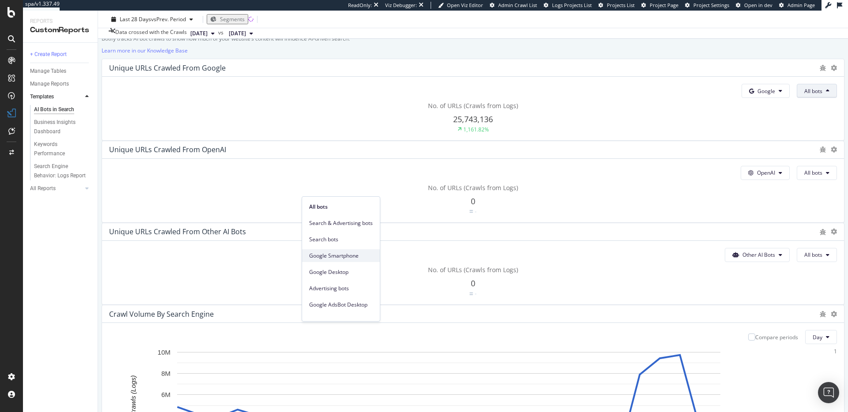
click at [350, 253] on span "Google Smartphone" at bounding box center [341, 256] width 64 height 8
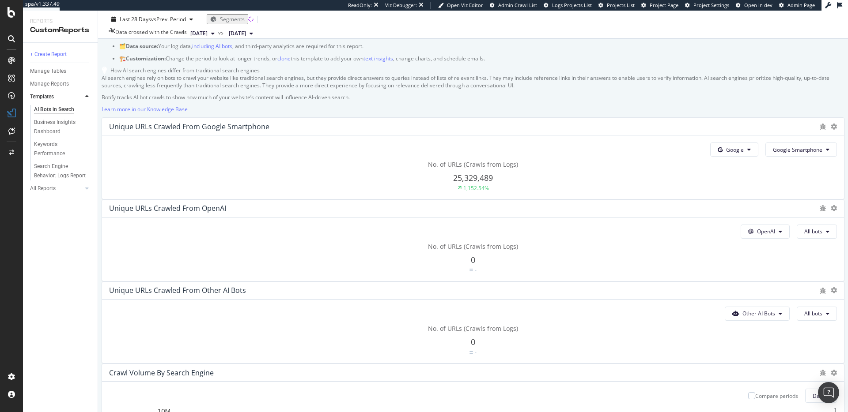
scroll to position [0, 0]
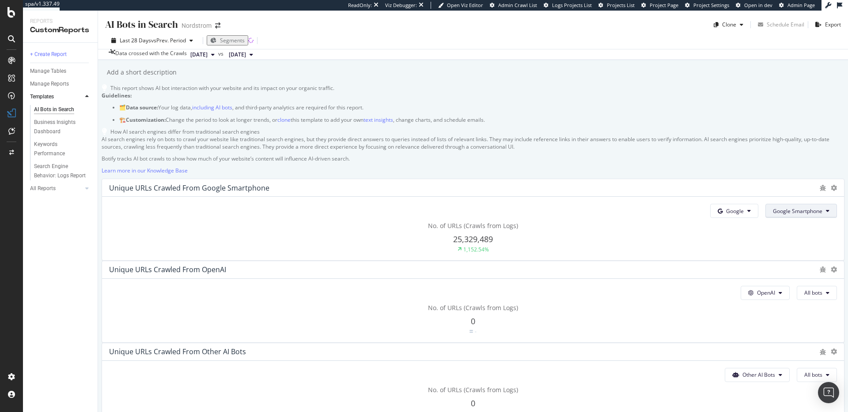
click at [772, 215] on span "Google Smartphone" at bounding box center [796, 211] width 49 height 8
click at [297, 257] on div "Google Desktop" at bounding box center [310, 252] width 78 height 13
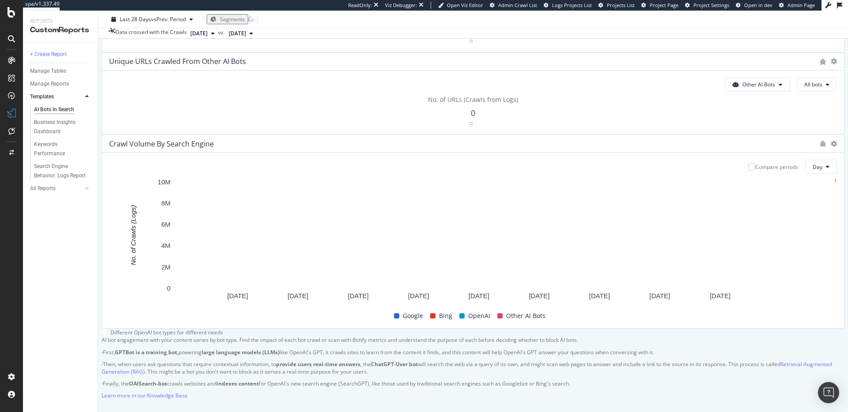
scroll to position [195, 0]
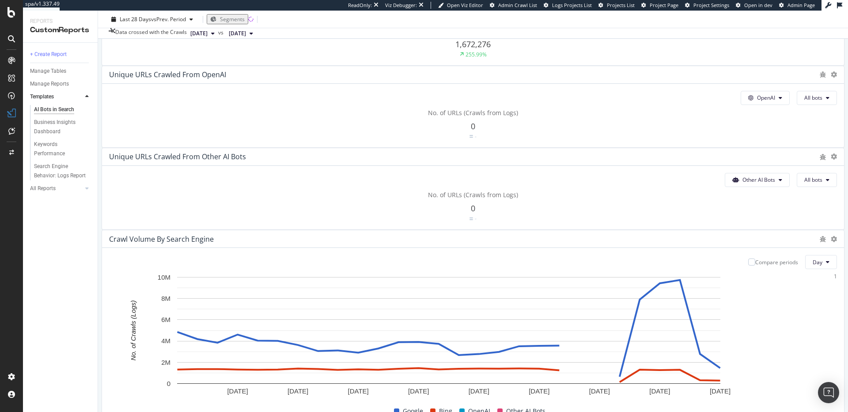
click at [783, 20] on span "Google Desktop" at bounding box center [802, 16] width 39 height 8
click at [306, 132] on span "All bots" at bounding box center [320, 132] width 64 height 8
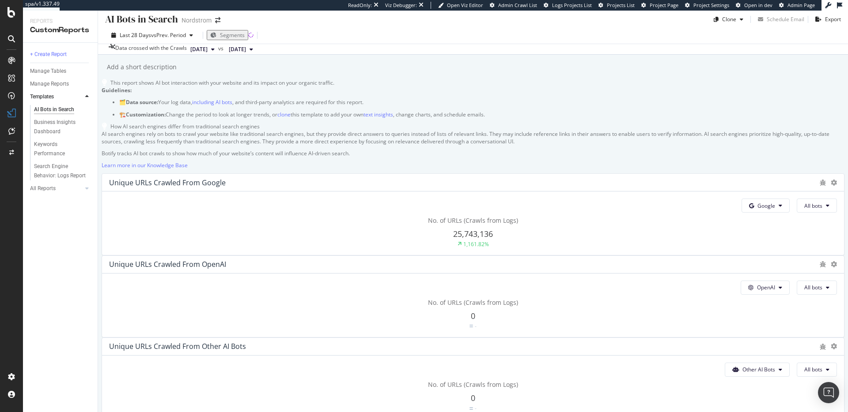
scroll to position [0, 0]
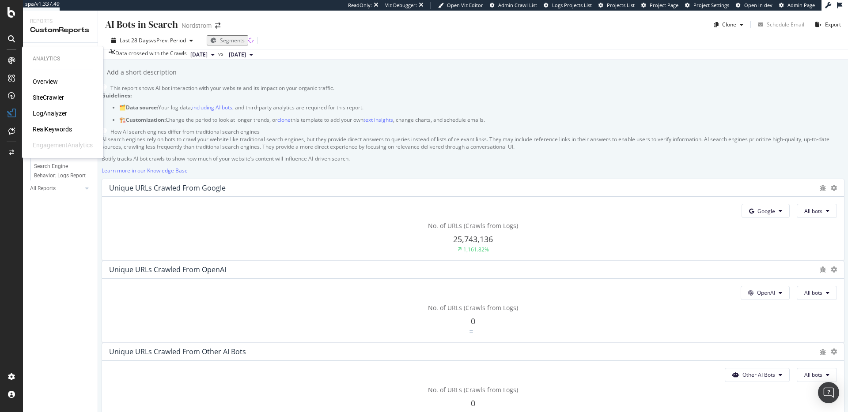
click at [47, 99] on div "SiteCrawler" at bounding box center [48, 97] width 31 height 9
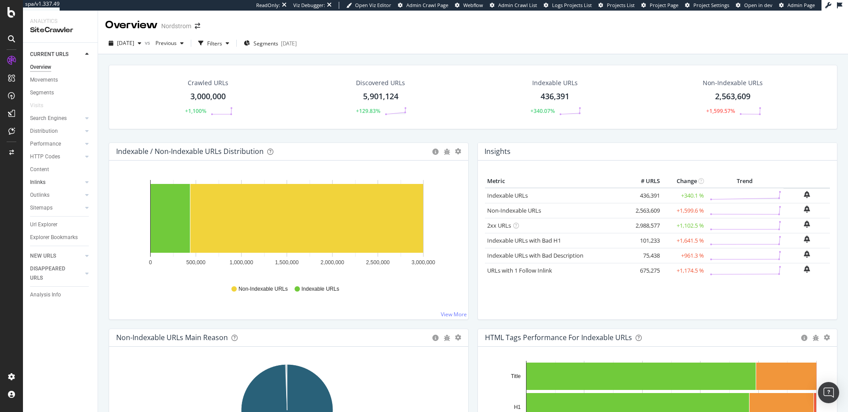
click at [69, 183] on link "Inlinks" at bounding box center [56, 182] width 53 height 9
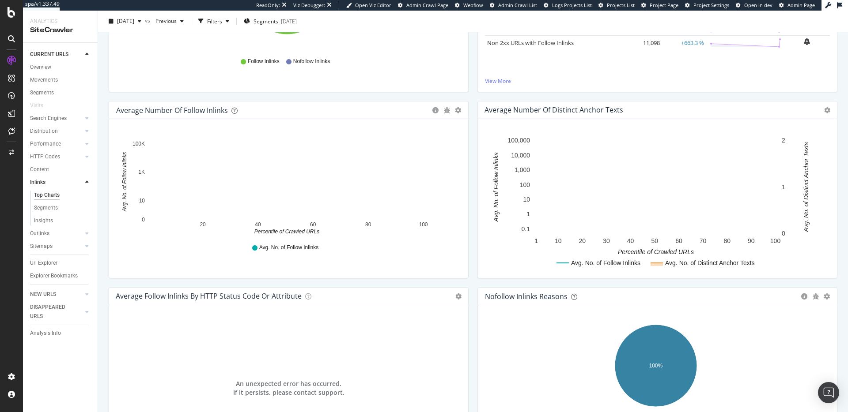
scroll to position [307, 0]
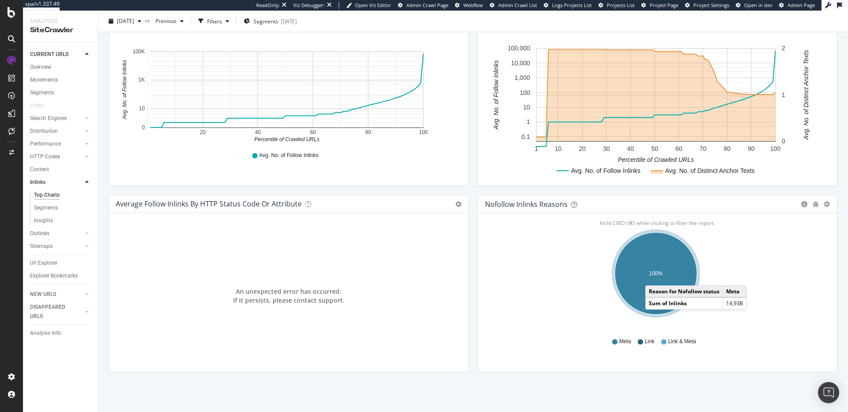
click at [650, 277] on ellipse "A chart." at bounding box center [655, 274] width 82 height 82
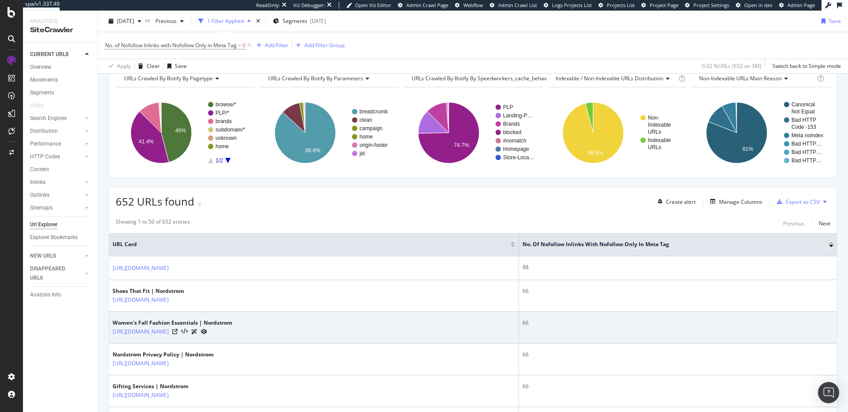
scroll to position [45, 0]
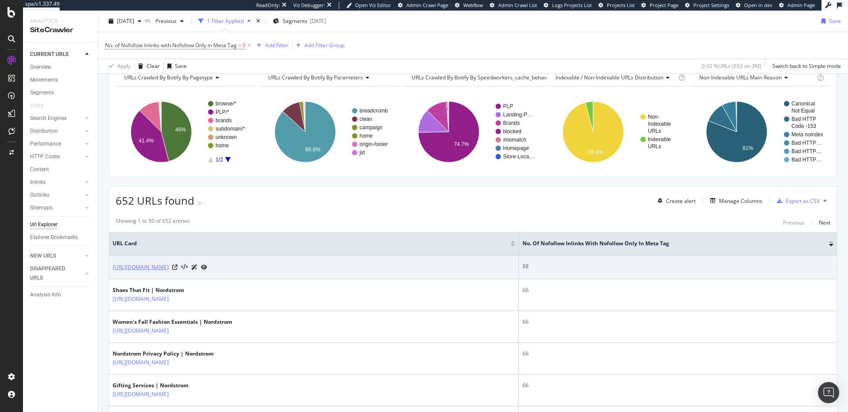
click at [169, 267] on link "https://www.nordstrom.com/browse/women/spring-and-fall-essentials?campaign=0908…" at bounding box center [141, 267] width 56 height 9
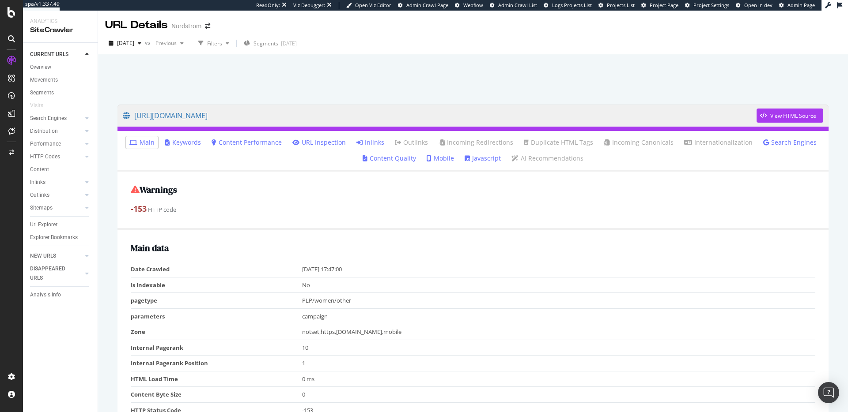
click at [378, 142] on link "Inlinks" at bounding box center [370, 142] width 28 height 9
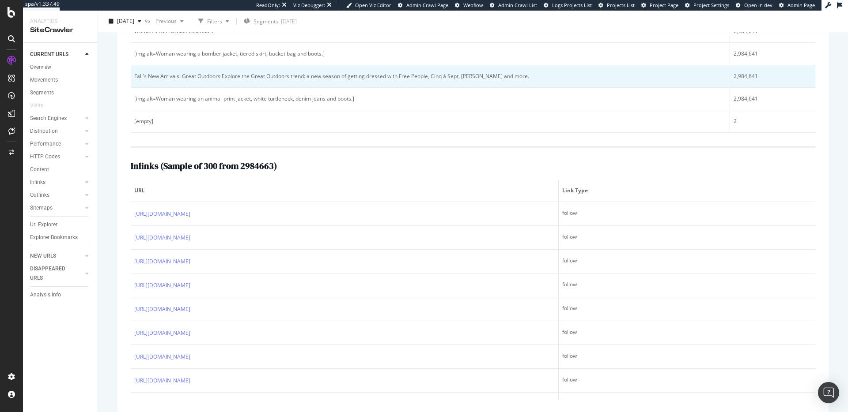
scroll to position [216, 0]
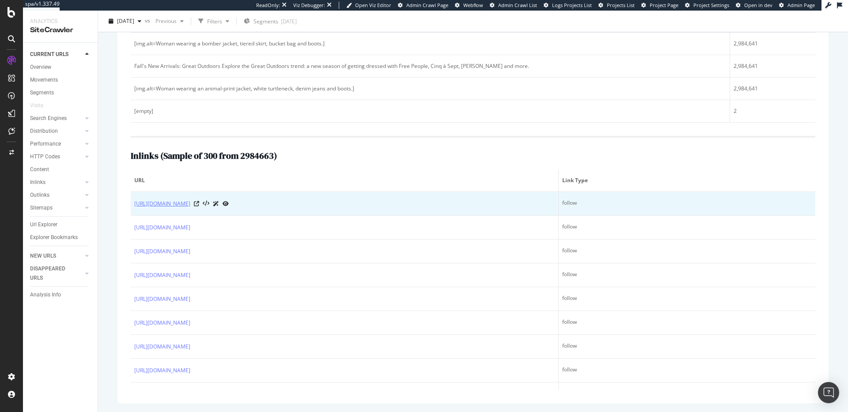
click at [190, 204] on link "https://www.nordstrom.com/" at bounding box center [162, 204] width 56 height 9
click at [199, 204] on icon at bounding box center [196, 203] width 5 height 5
